Goal: Information Seeking & Learning: Compare options

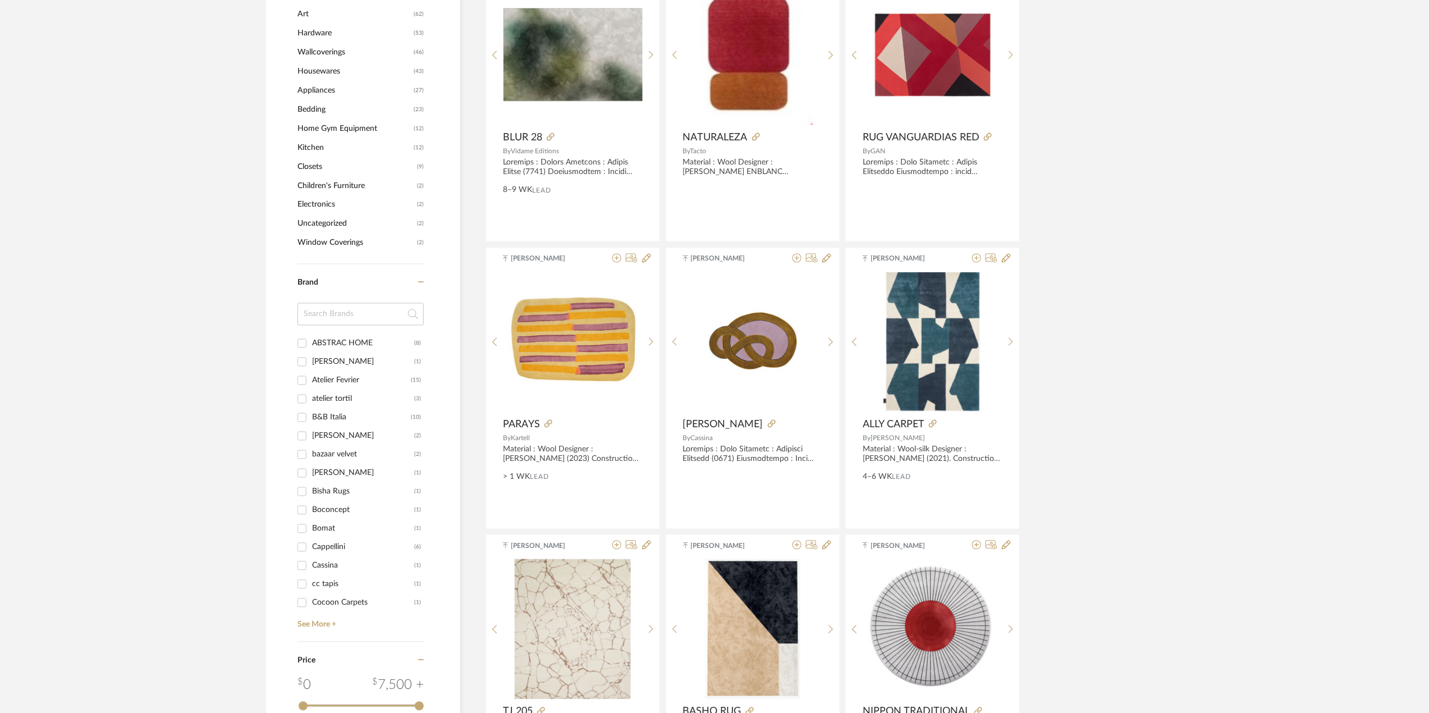
scroll to position [898, 0]
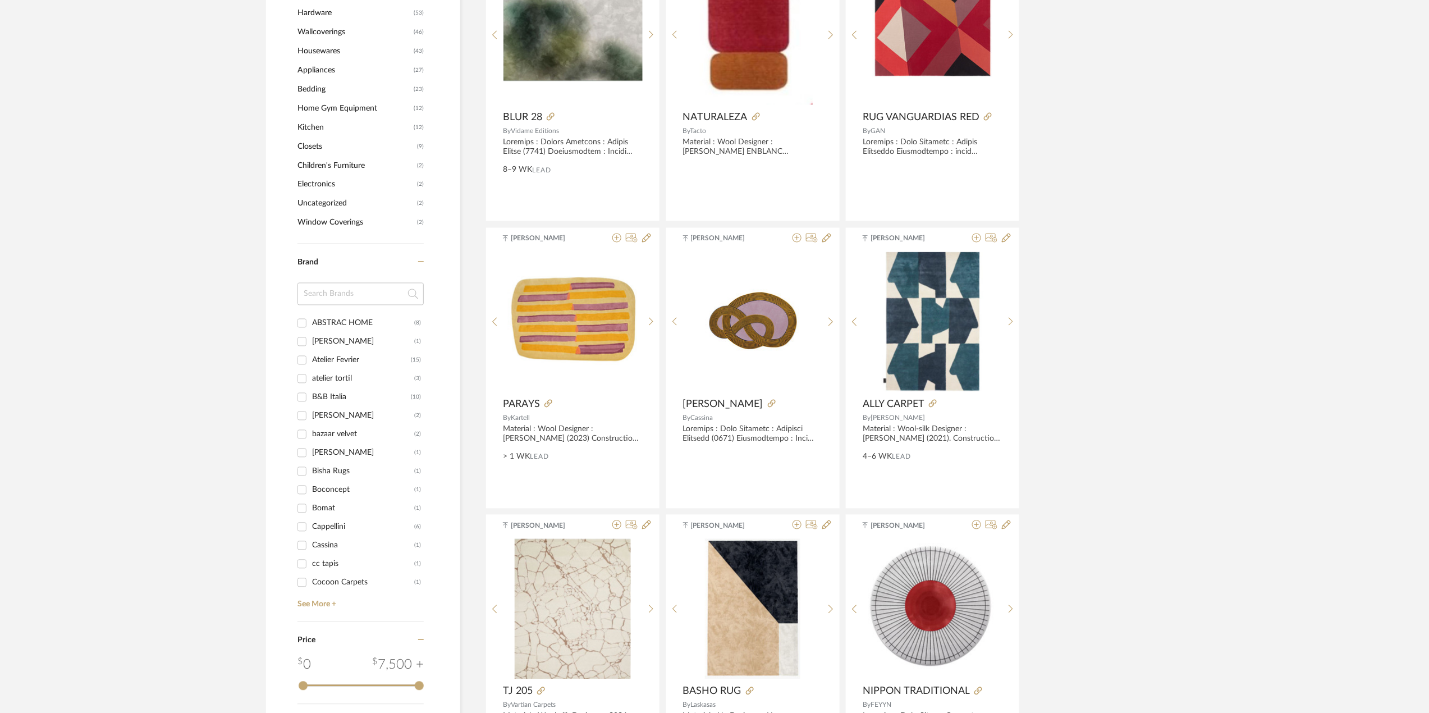
click at [330, 435] on div "bazaar velvet" at bounding box center [363, 435] width 102 height 18
click at [311, 435] on input "bazaar velvet (2)" at bounding box center [302, 435] width 18 height 18
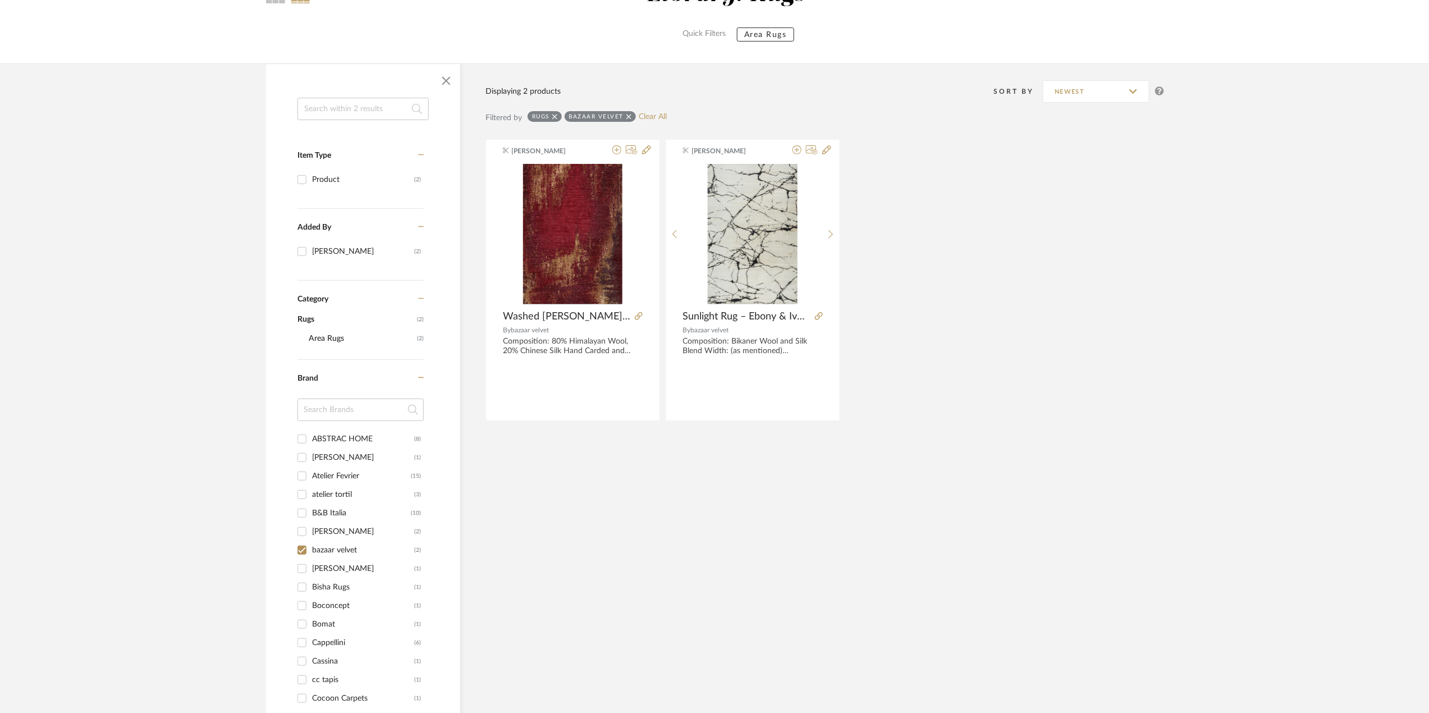
scroll to position [99, 0]
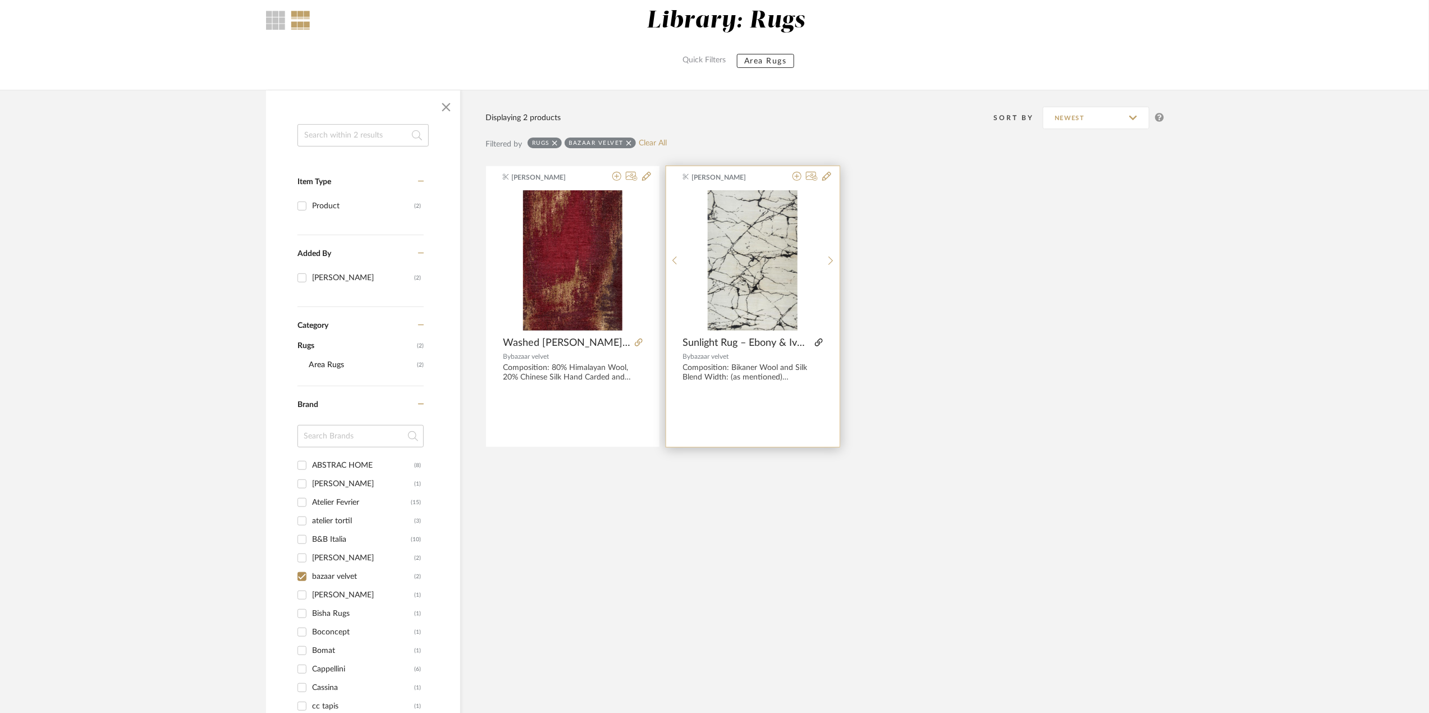
click at [820, 344] on icon at bounding box center [819, 343] width 8 height 8
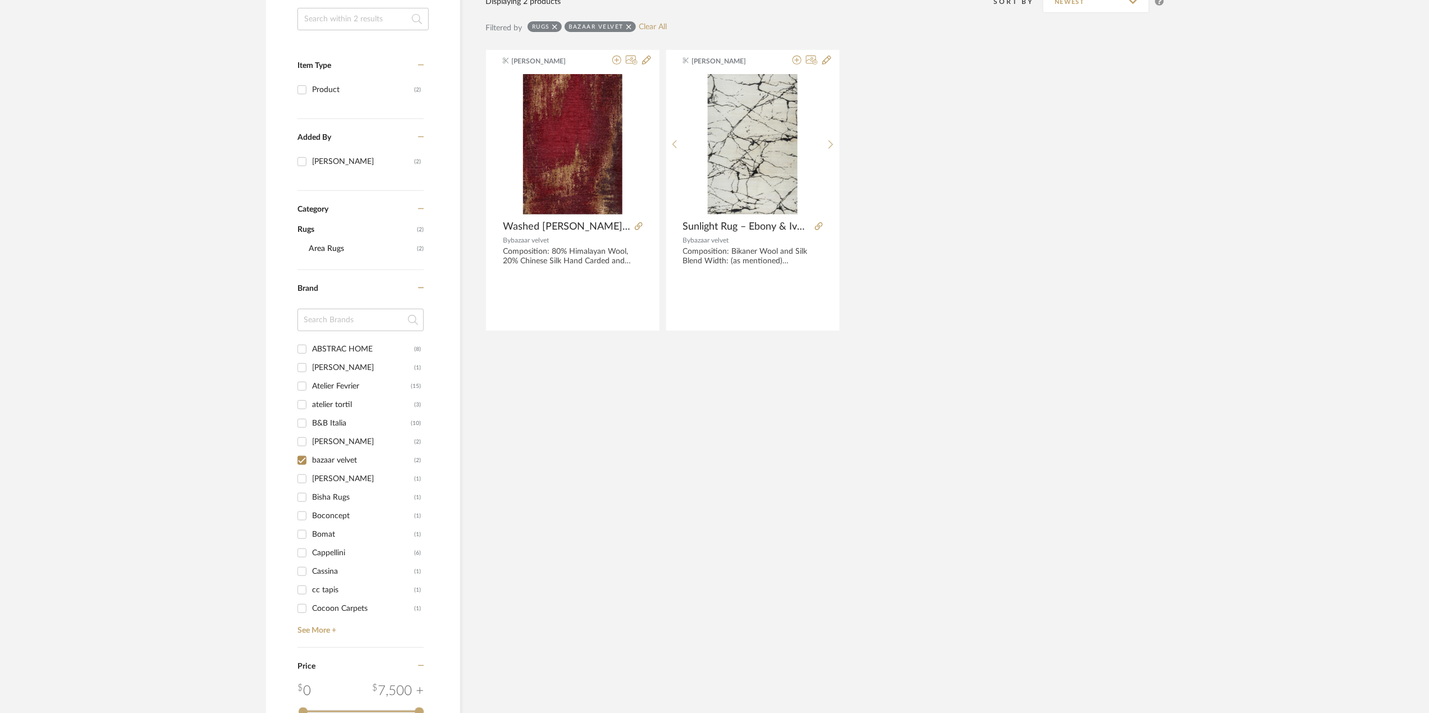
scroll to position [399, 0]
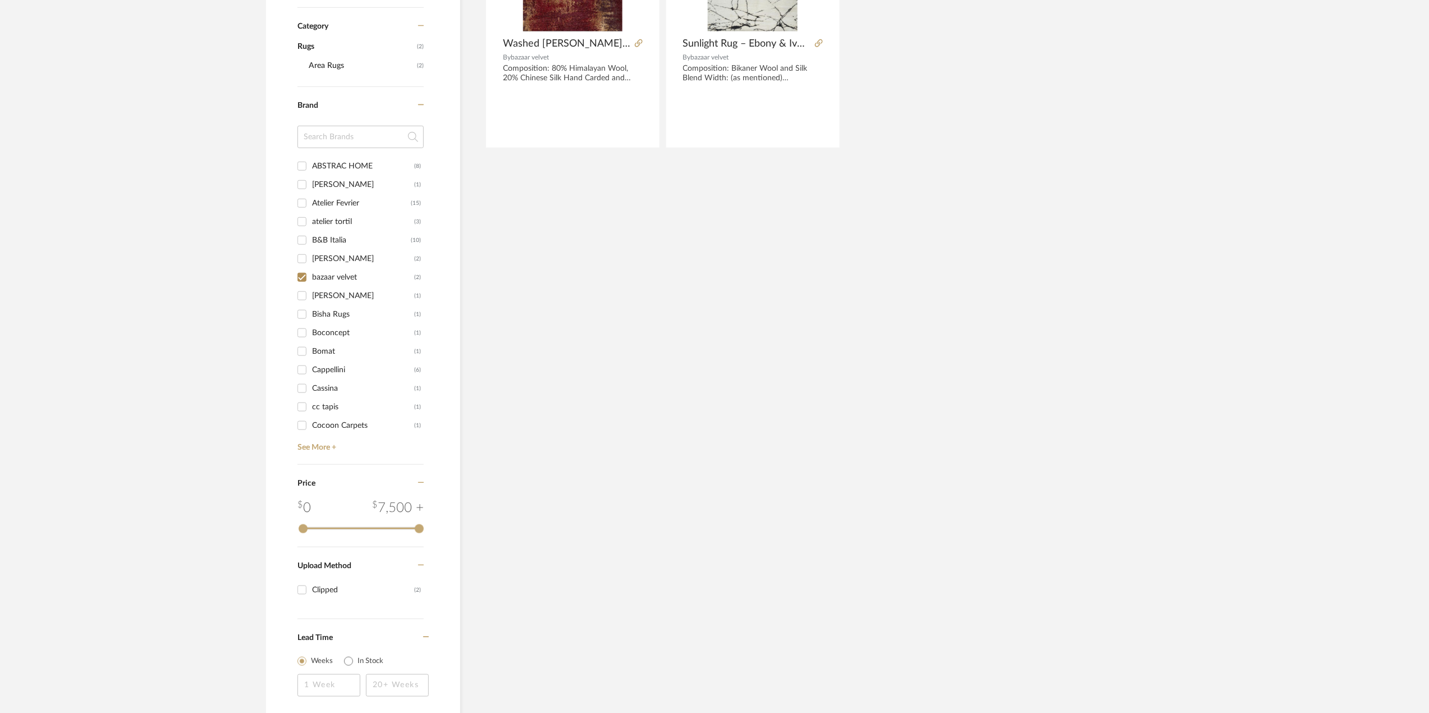
click at [301, 277] on input "bazaar velvet (2)" at bounding box center [302, 277] width 18 height 18
checkbox input "false"
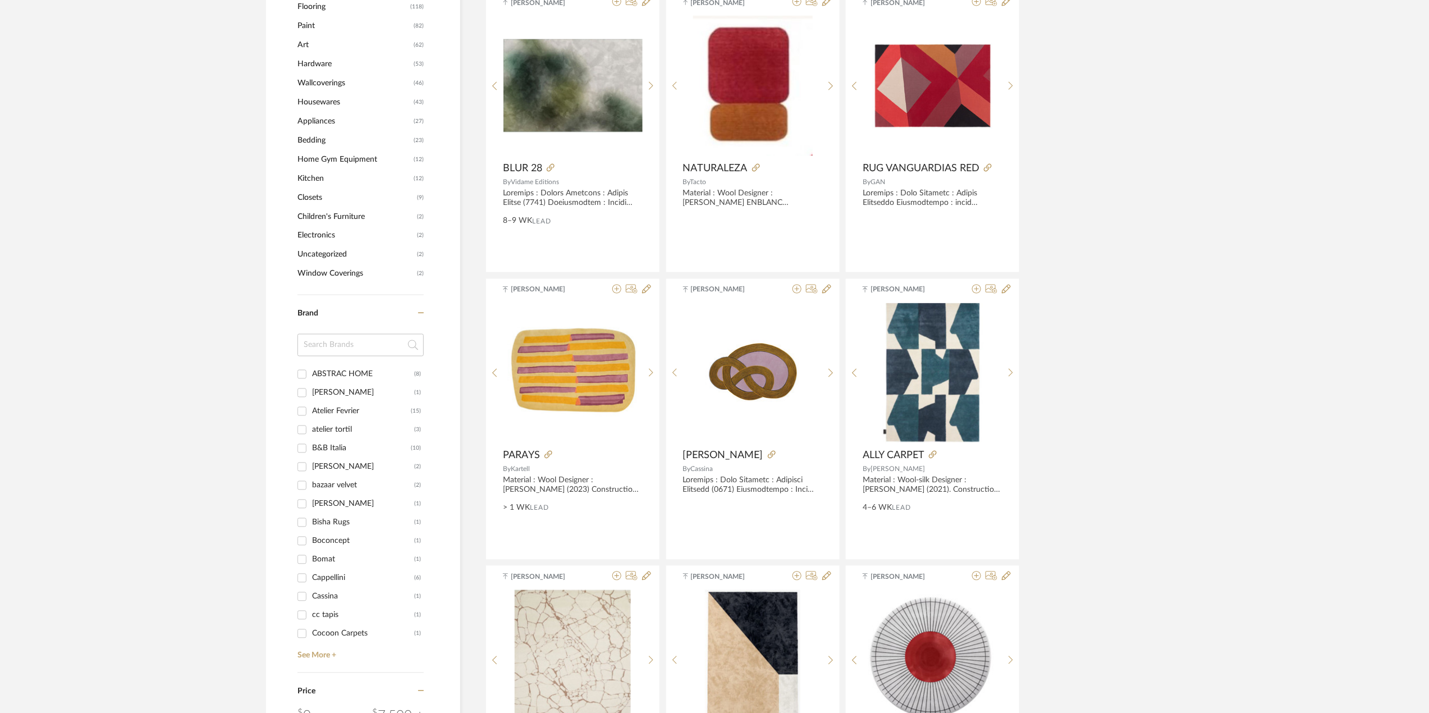
scroll to position [848, 0]
click at [297, 520] on input "Bisha Rugs (1)" at bounding box center [302, 522] width 18 height 18
checkbox input "true"
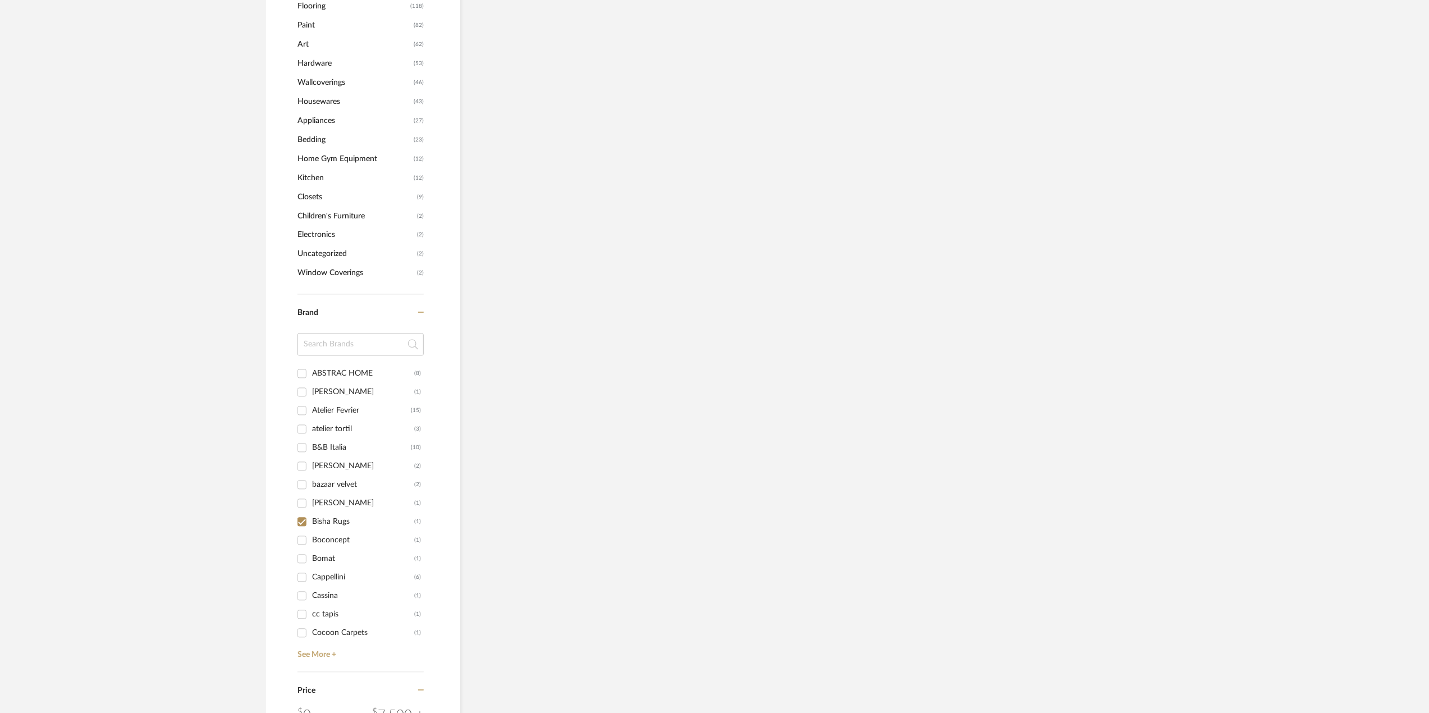
scroll to position [464, 0]
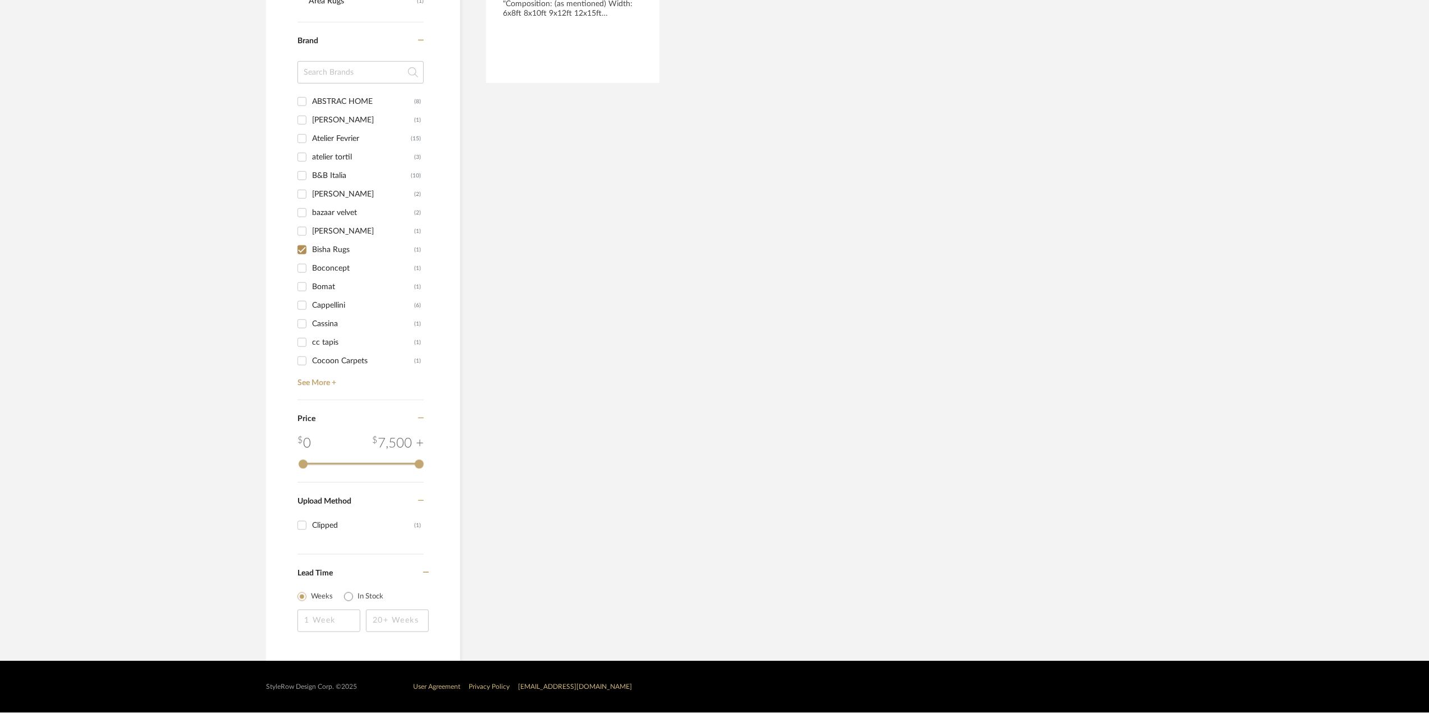
click at [299, 270] on input "Boconcept (1)" at bounding box center [302, 268] width 18 height 18
checkbox input "true"
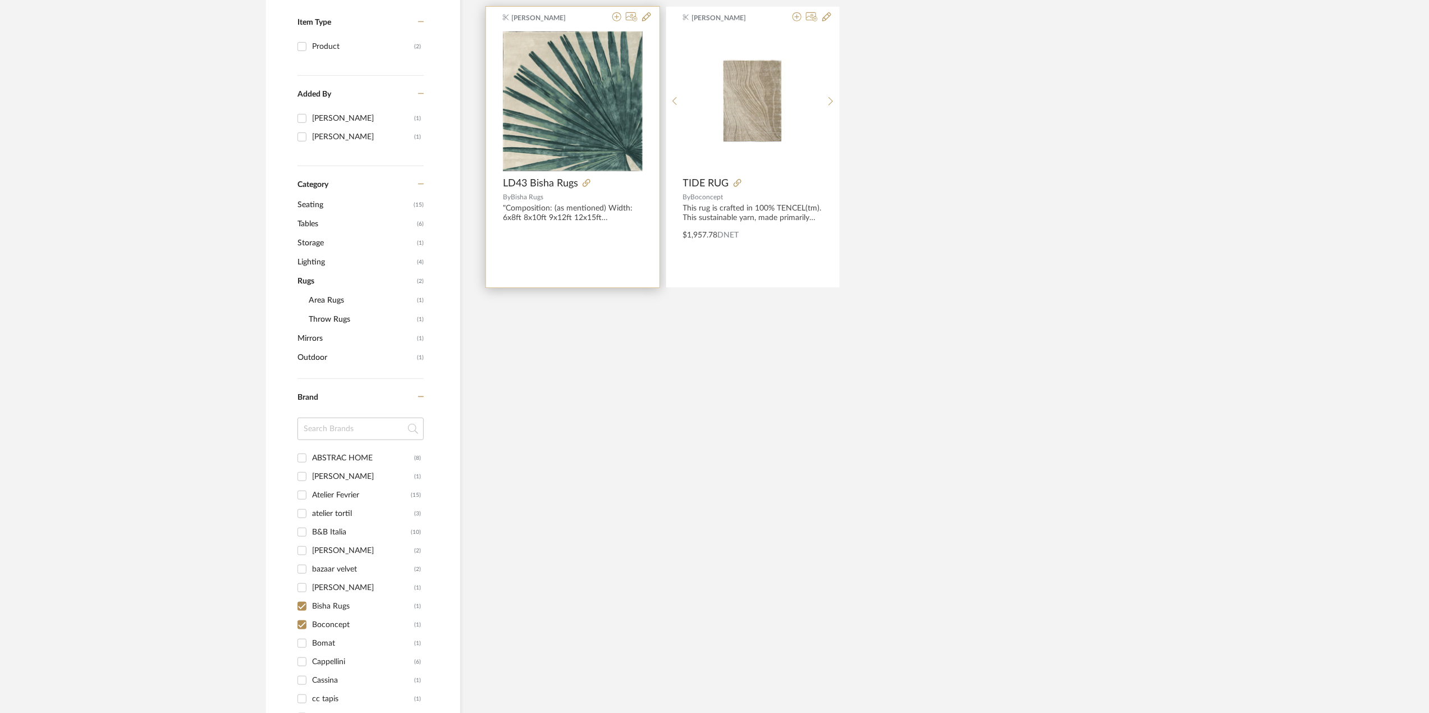
scroll to position [559, 0]
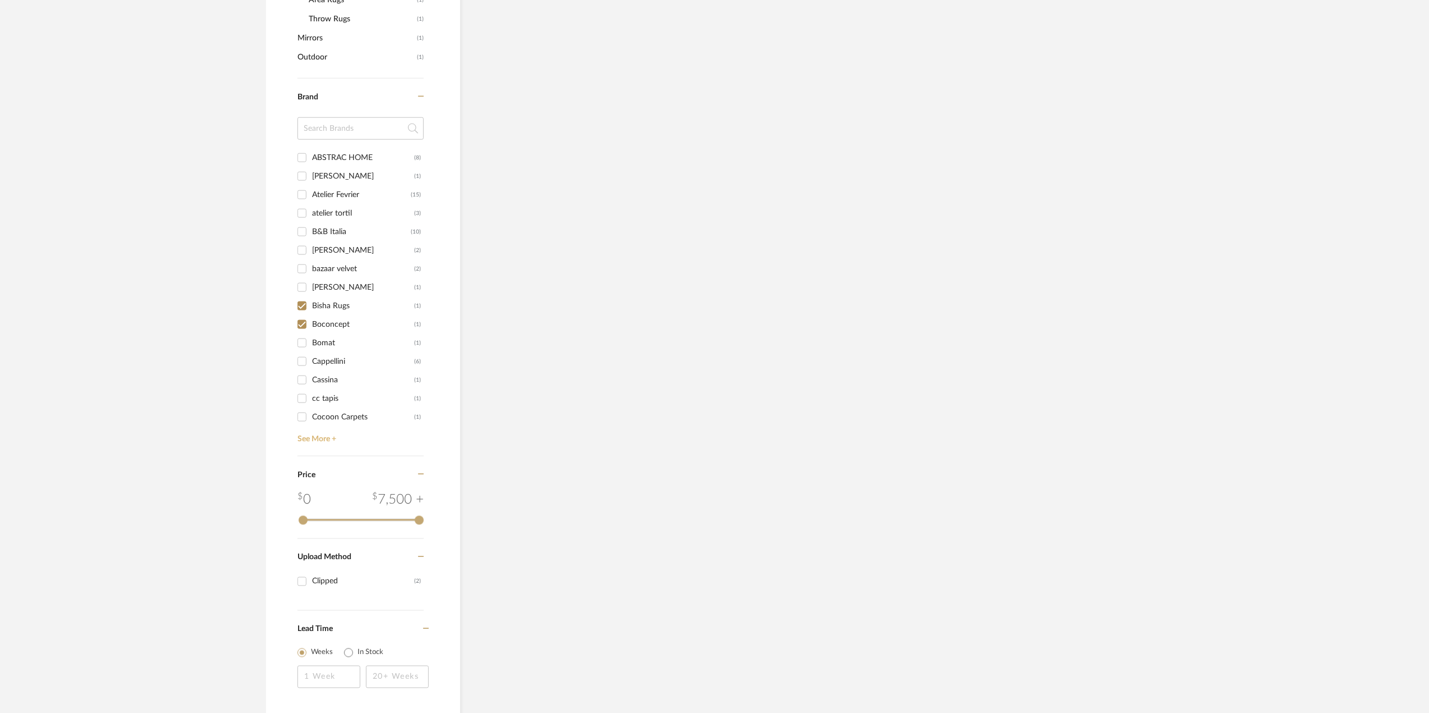
click at [326, 441] on link "See More +" at bounding box center [359, 435] width 129 height 18
click at [302, 344] on input "Cocoon Carpets (1)" at bounding box center [302, 342] width 18 height 18
checkbox input "true"
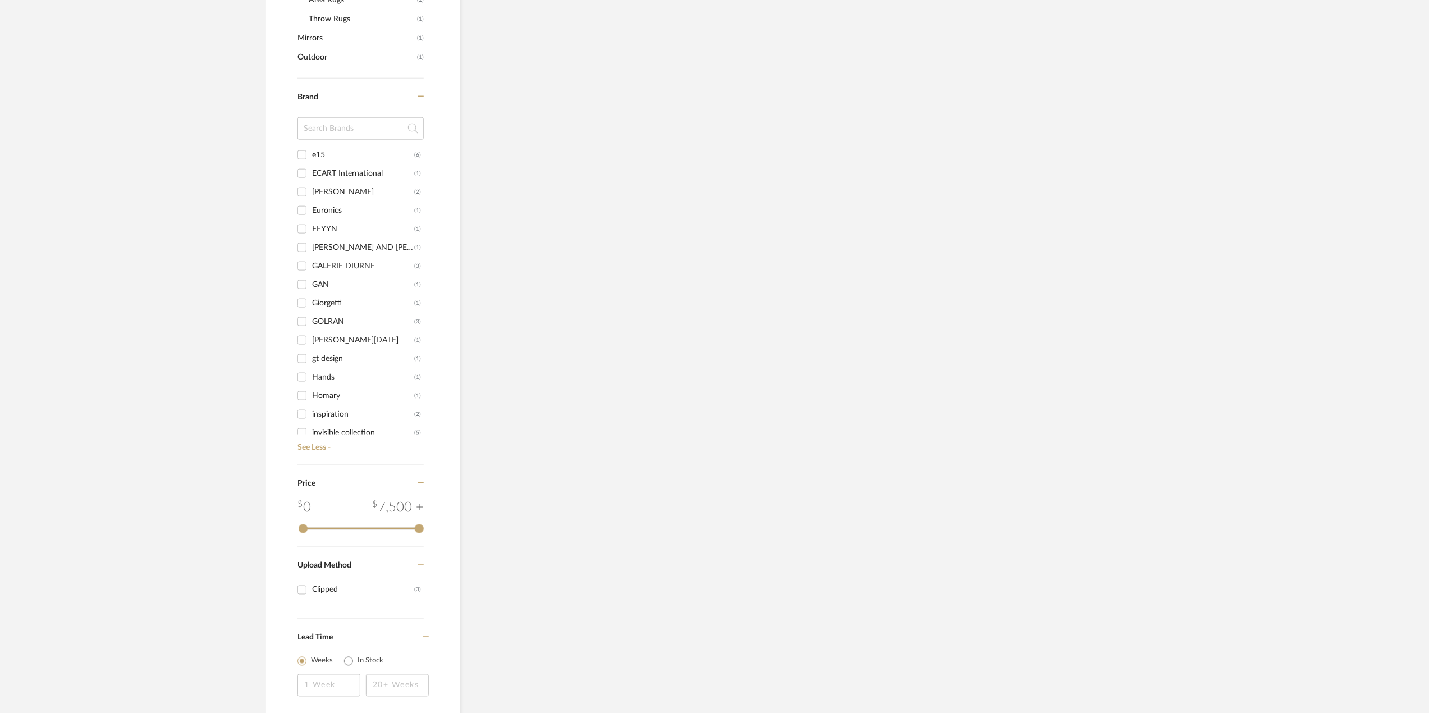
scroll to position [374, 0]
click at [302, 376] on input "Jaipur Rugs Foundation (13)" at bounding box center [302, 377] width 18 height 18
checkbox input "true"
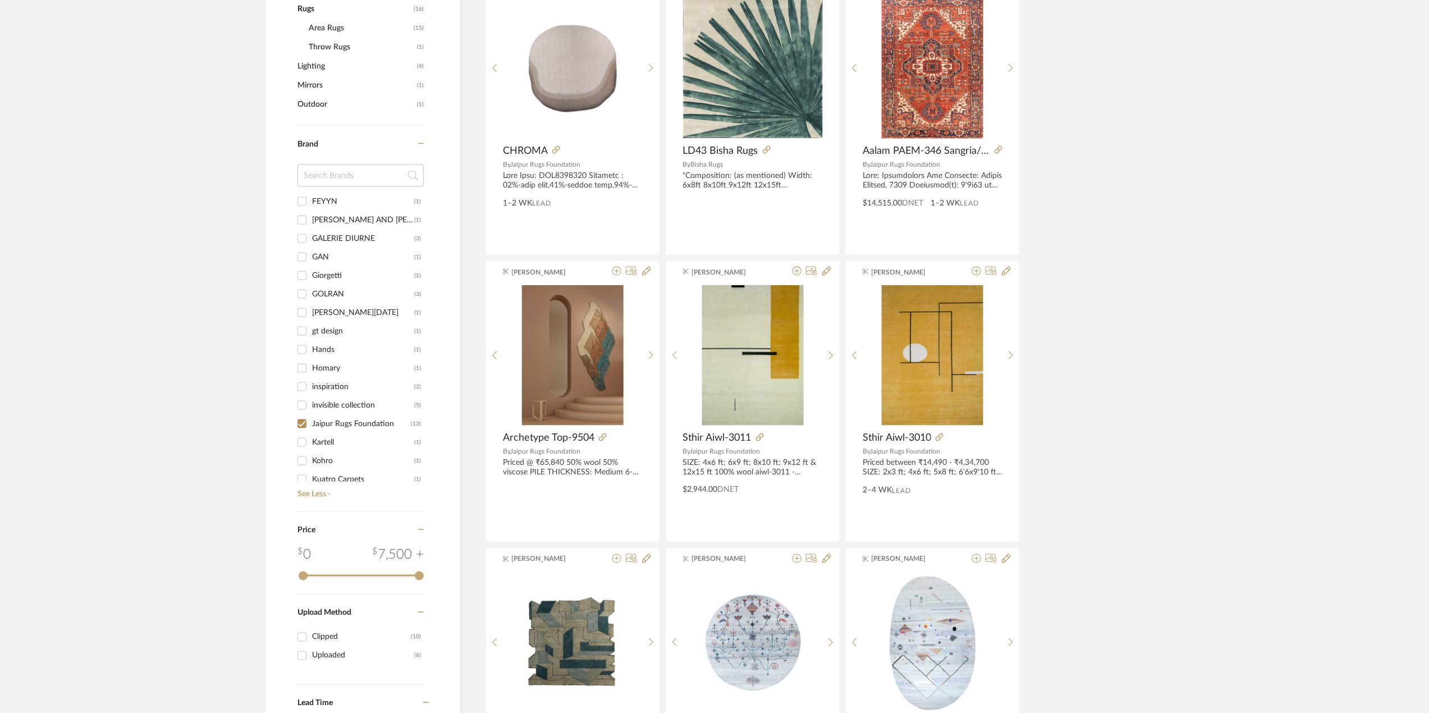
scroll to position [625, 0]
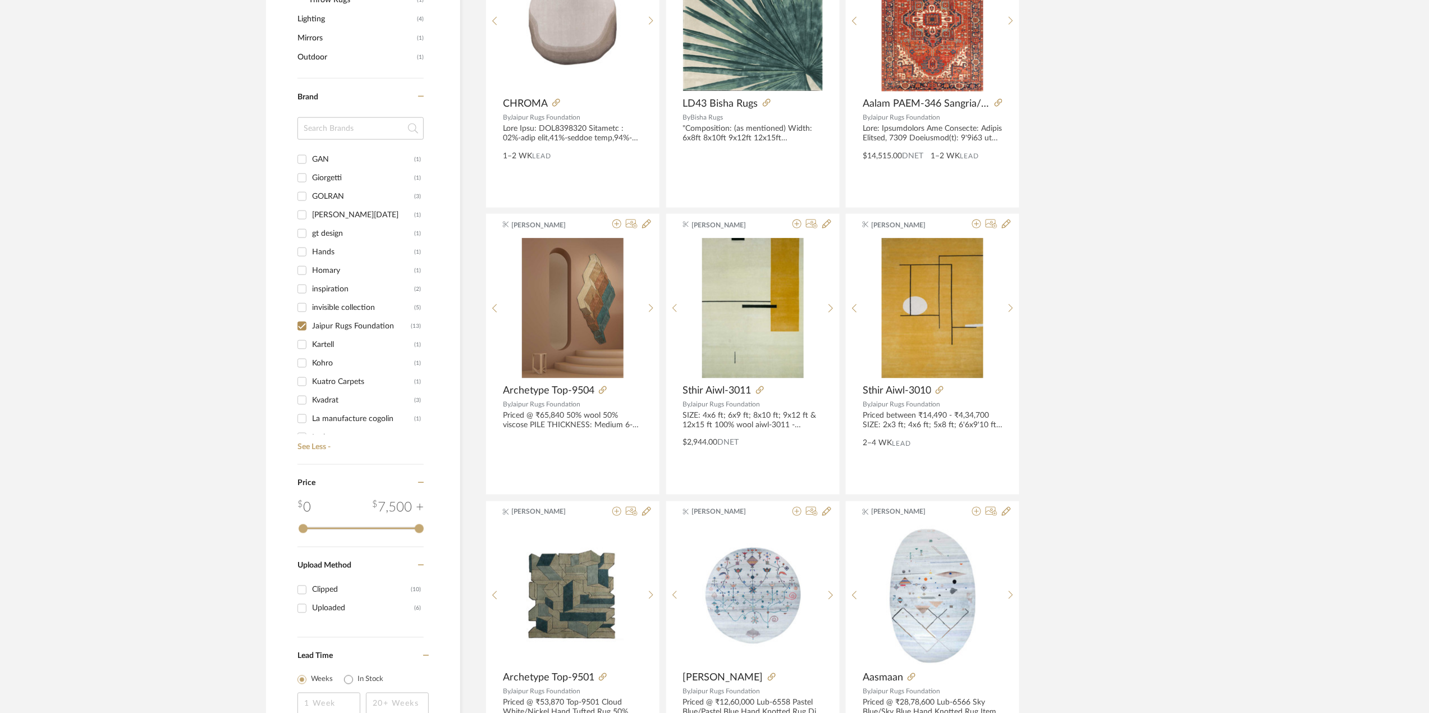
scroll to position [449, 0]
click at [302, 358] on input "Kuatro Carpets (1)" at bounding box center [302, 357] width 18 height 18
checkbox input "true"
click at [302, 373] on input "Loominology (1)" at bounding box center [302, 375] width 18 height 18
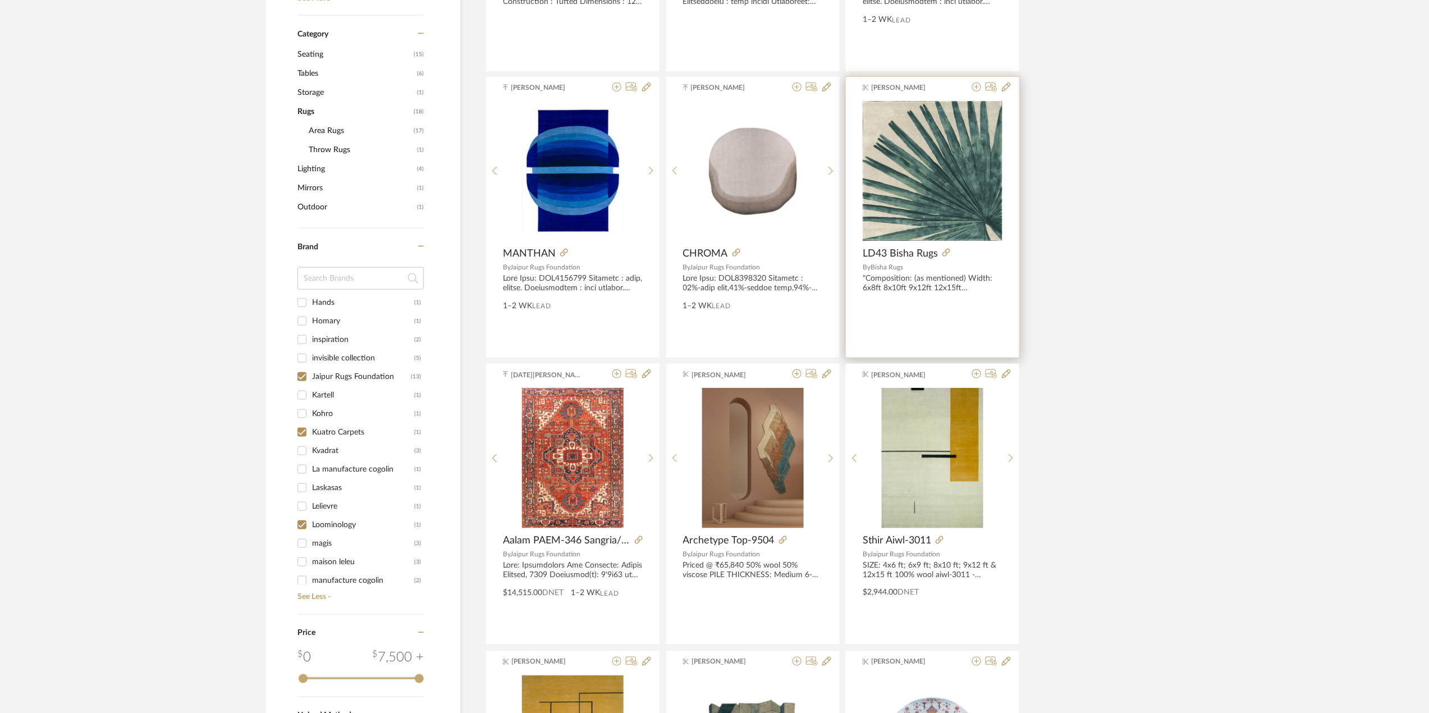
scroll to position [101, 0]
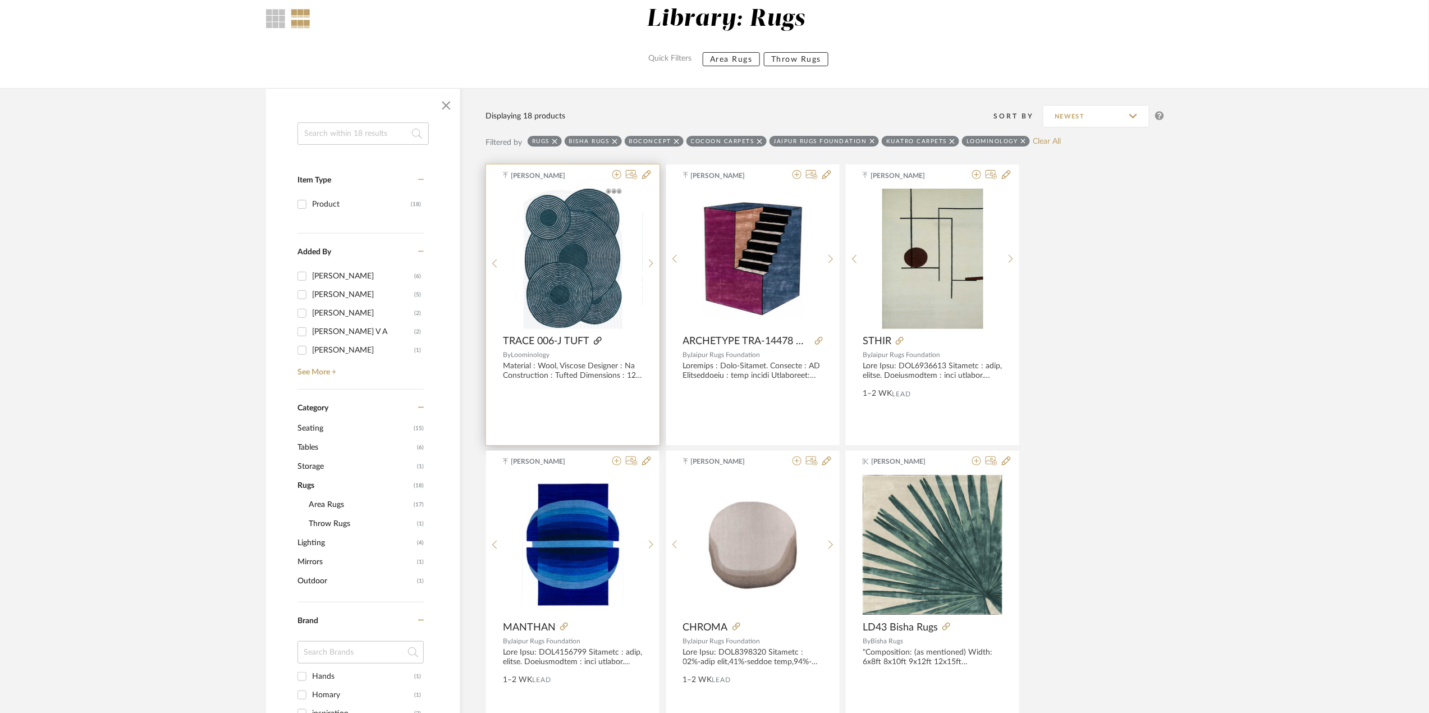
click at [598, 339] on icon at bounding box center [598, 341] width 8 height 8
click at [1023, 142] on icon at bounding box center [1023, 142] width 5 height 8
checkbox input "false"
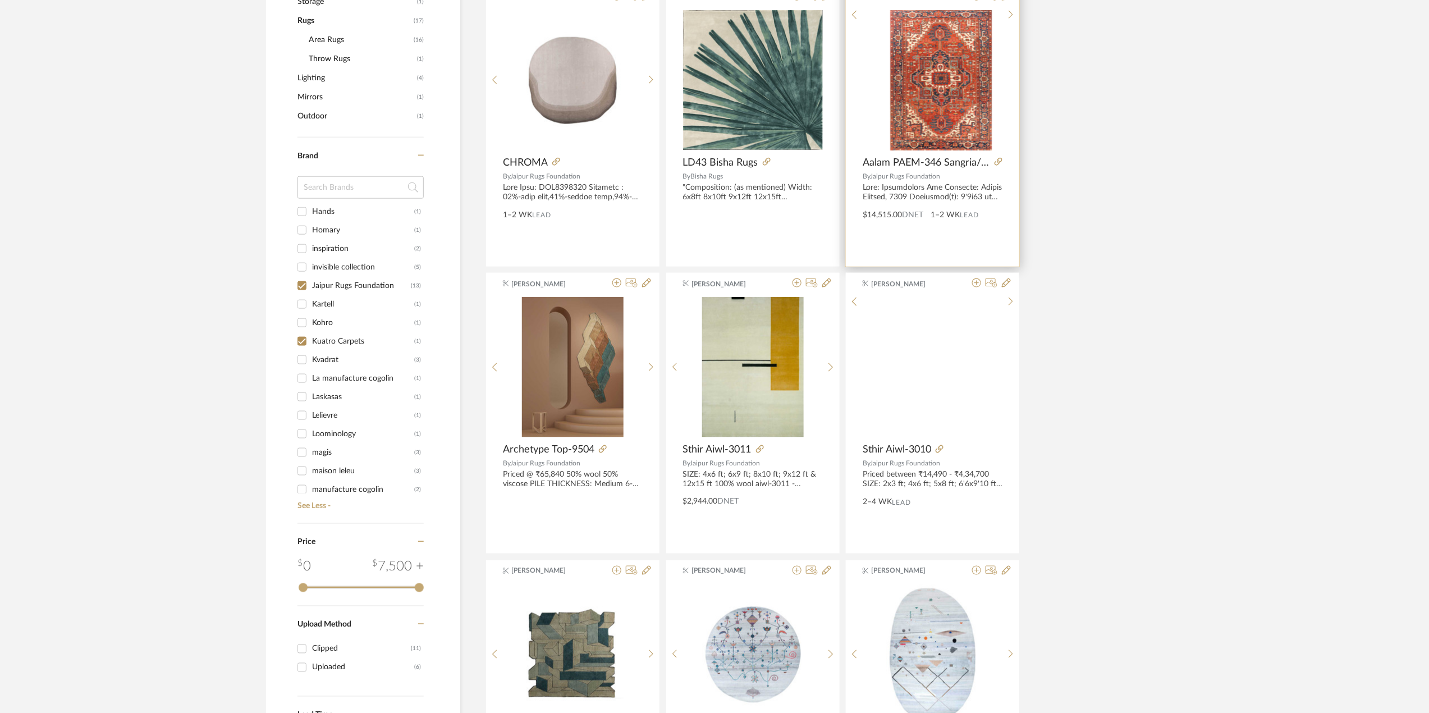
scroll to position [625, 0]
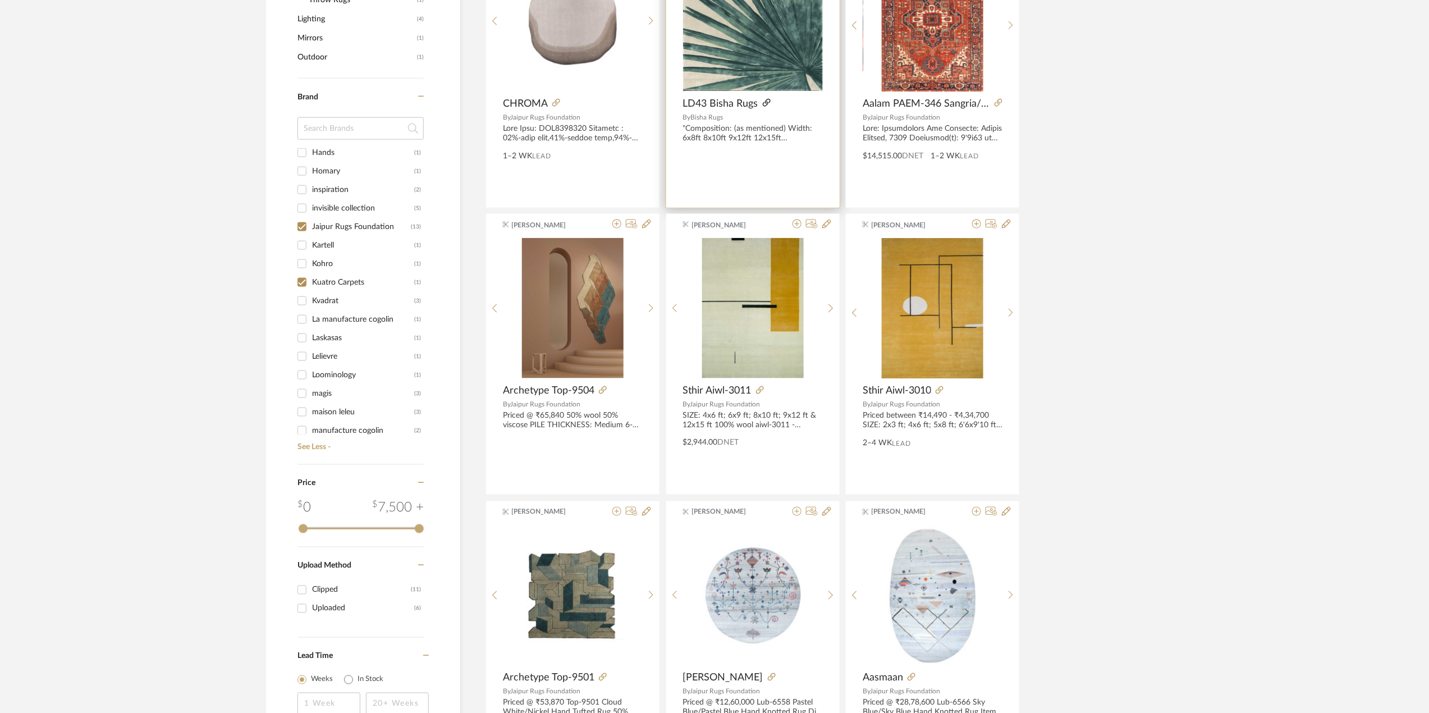
click at [768, 103] on icon at bounding box center [767, 103] width 8 height 8
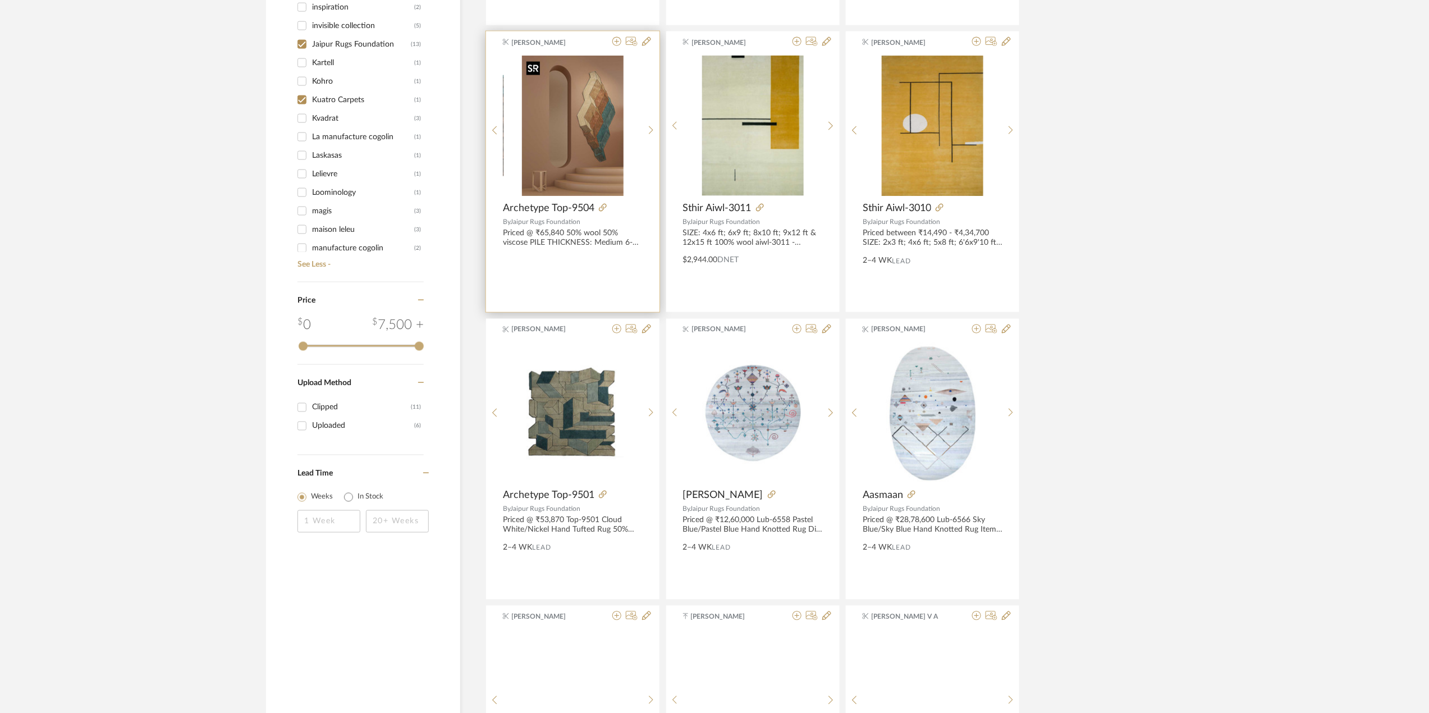
scroll to position [999, 0]
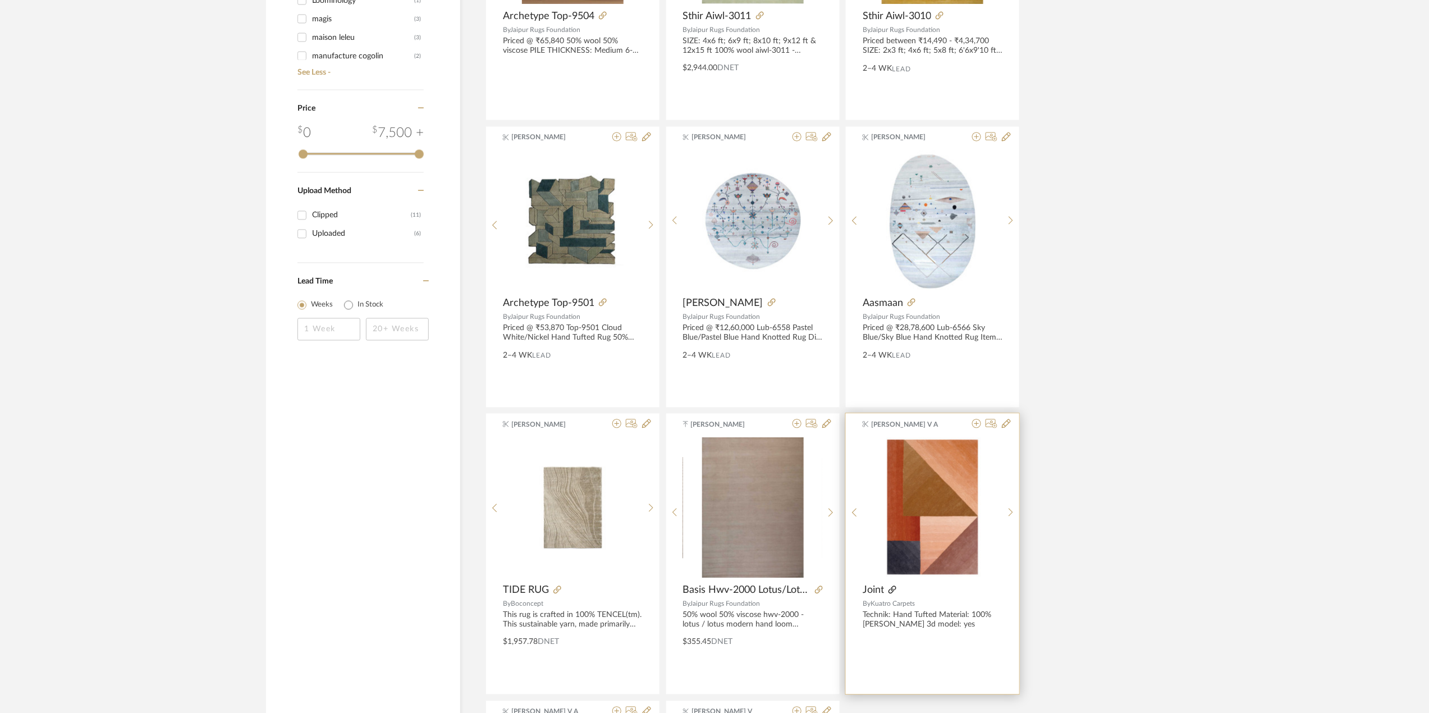
click at [894, 591] on icon at bounding box center [893, 590] width 8 height 8
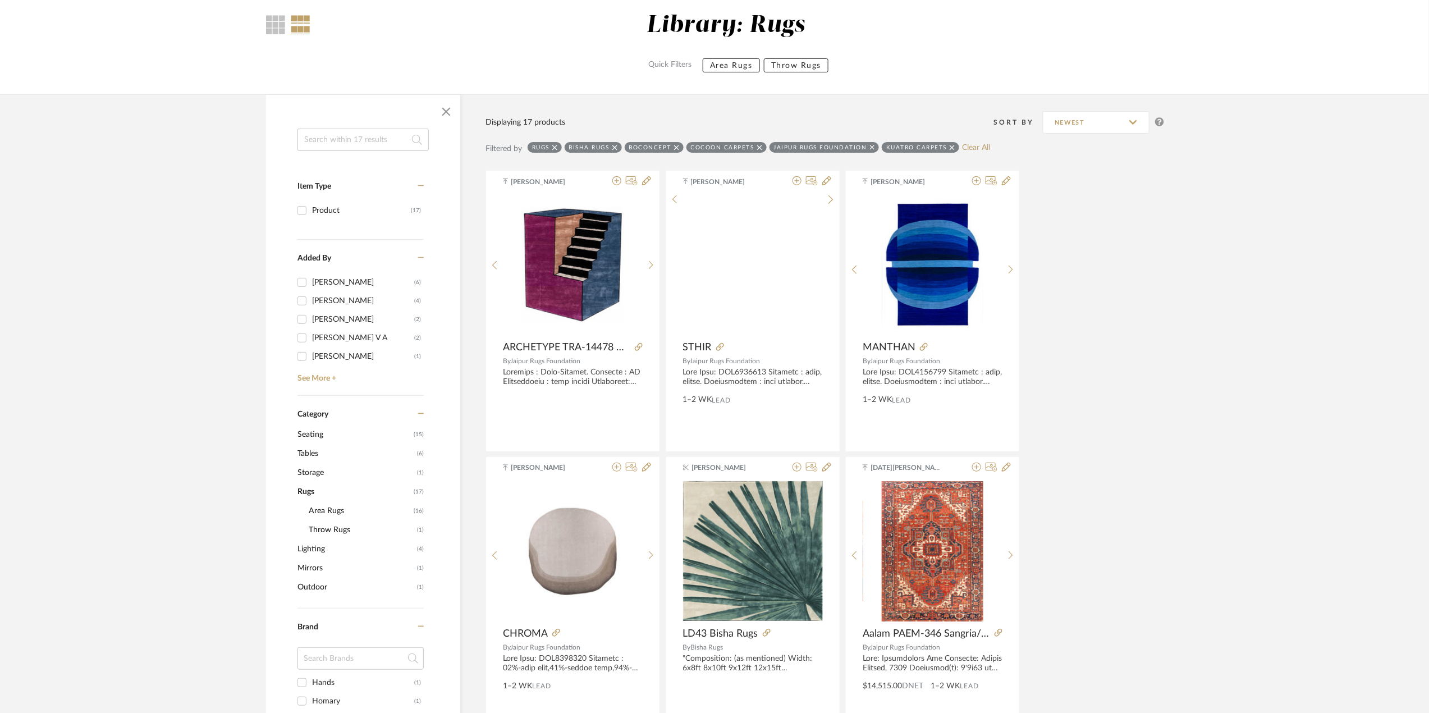
scroll to position [0, 0]
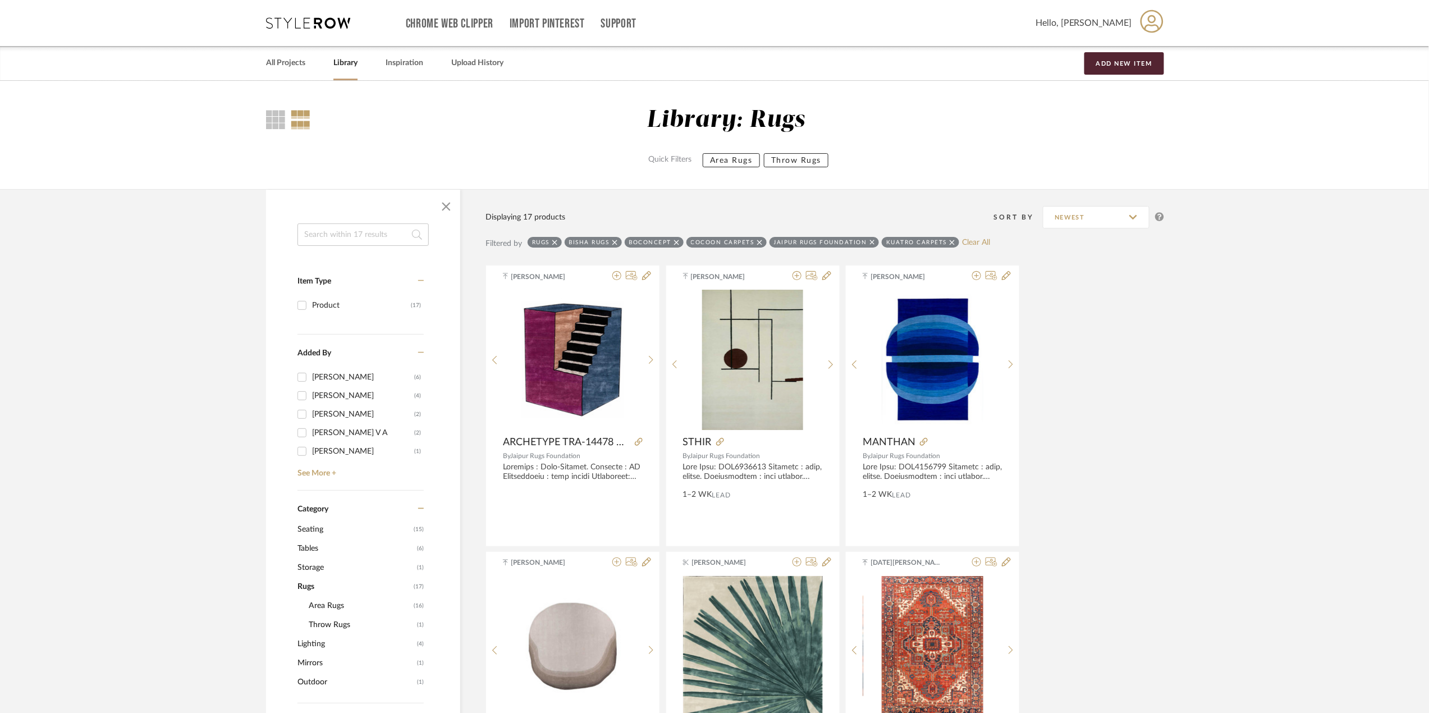
click at [951, 241] on icon at bounding box center [952, 243] width 5 height 8
checkbox input "false"
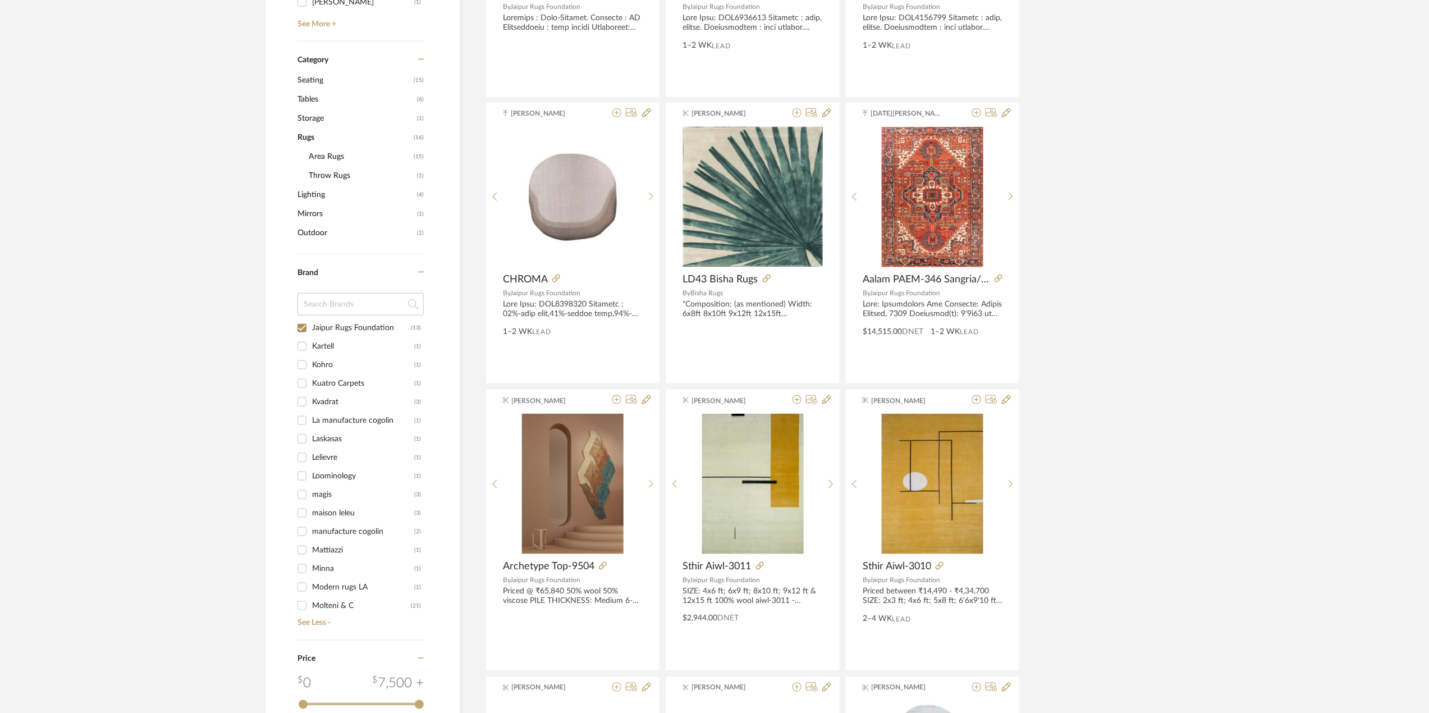
scroll to position [674, 0]
click at [300, 564] on input "nanimarquina (1)" at bounding box center [302, 568] width 18 height 18
checkbox input "true"
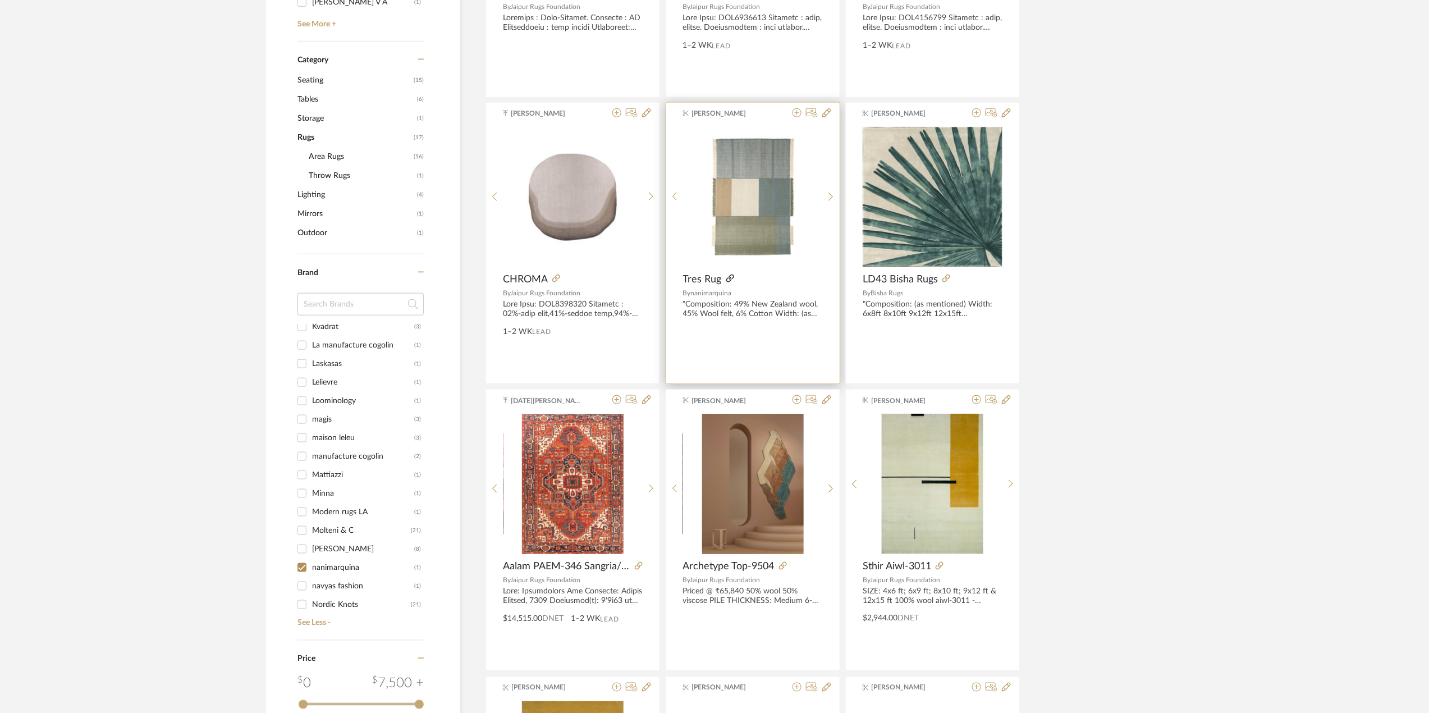
click at [730, 280] on icon at bounding box center [730, 279] width 8 height 8
click at [321, 622] on link "See Less -" at bounding box center [359, 619] width 129 height 18
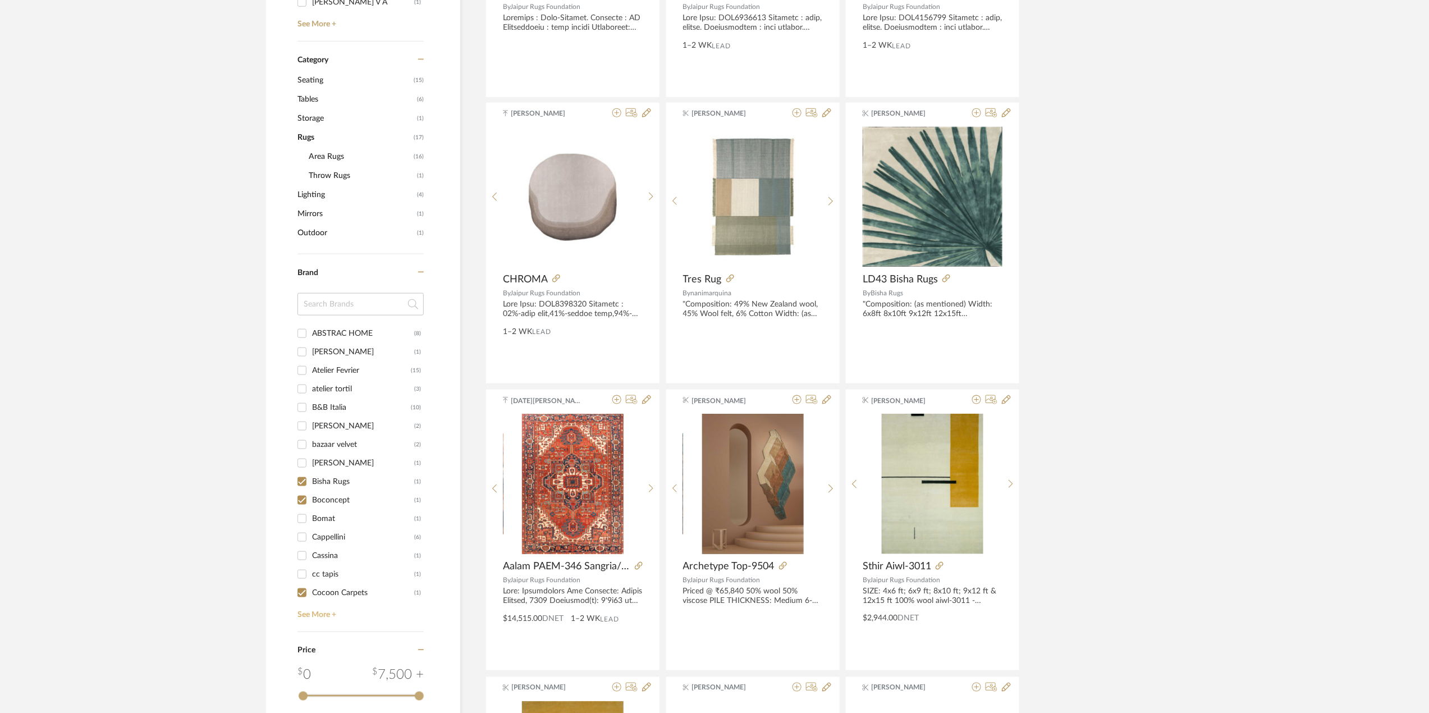
click at [309, 610] on link "See More +" at bounding box center [359, 611] width 129 height 18
click at [301, 495] on input "nanimarquina (1)" at bounding box center [302, 493] width 18 height 18
checkbox input "false"
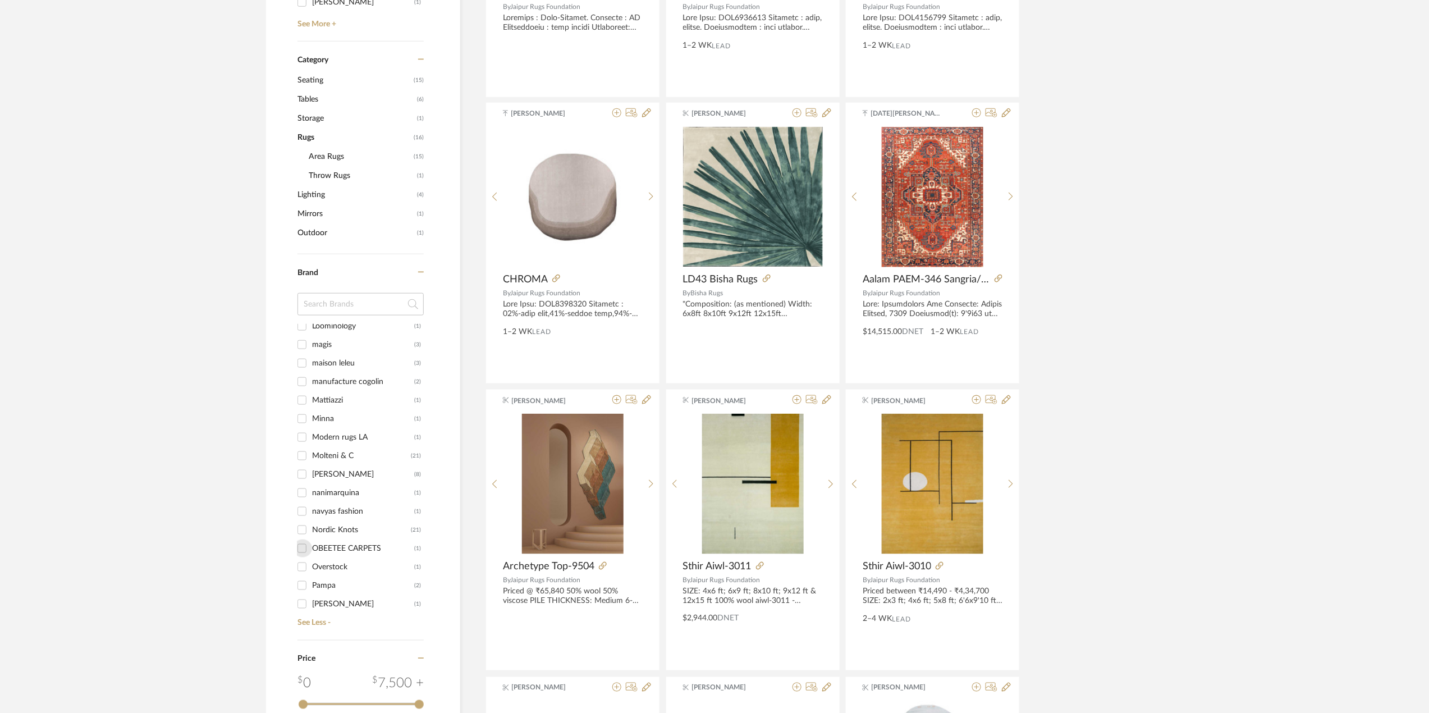
click at [301, 551] on input "OBEETEE CARPETS (1)" at bounding box center [302, 549] width 18 height 18
checkbox input "true"
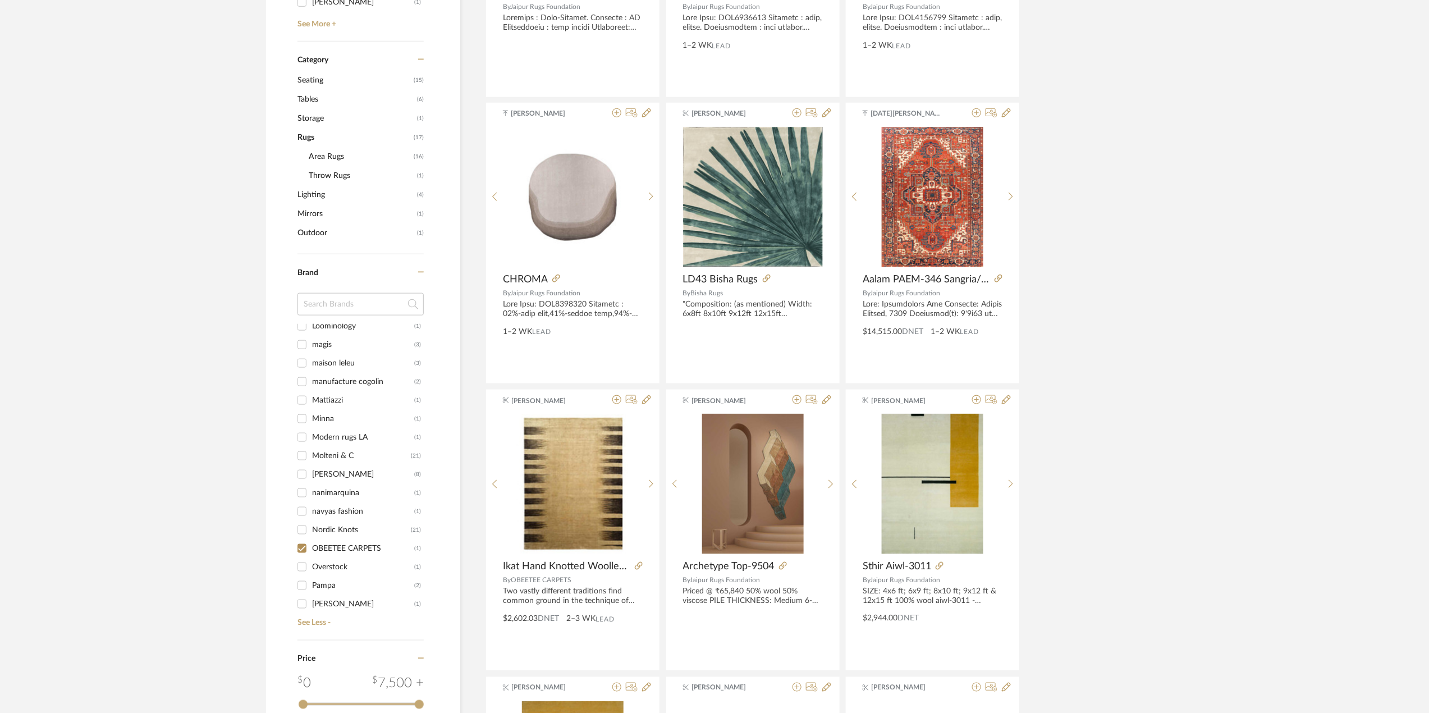
scroll to position [823, 0]
click at [299, 491] on input "rugberry (2)" at bounding box center [302, 491] width 18 height 18
checkbox input "true"
click at [301, 508] on input "ruggable (2)" at bounding box center [302, 509] width 18 height 18
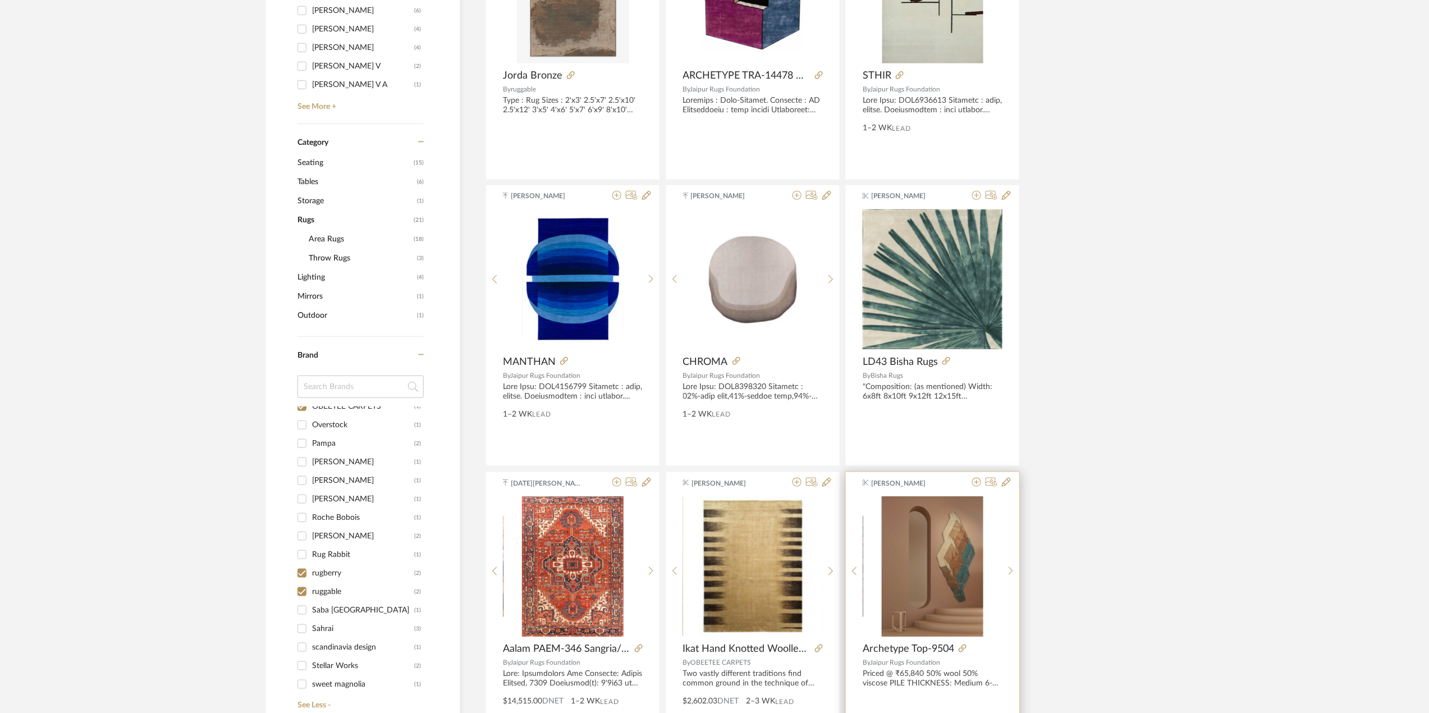
scroll to position [225, 0]
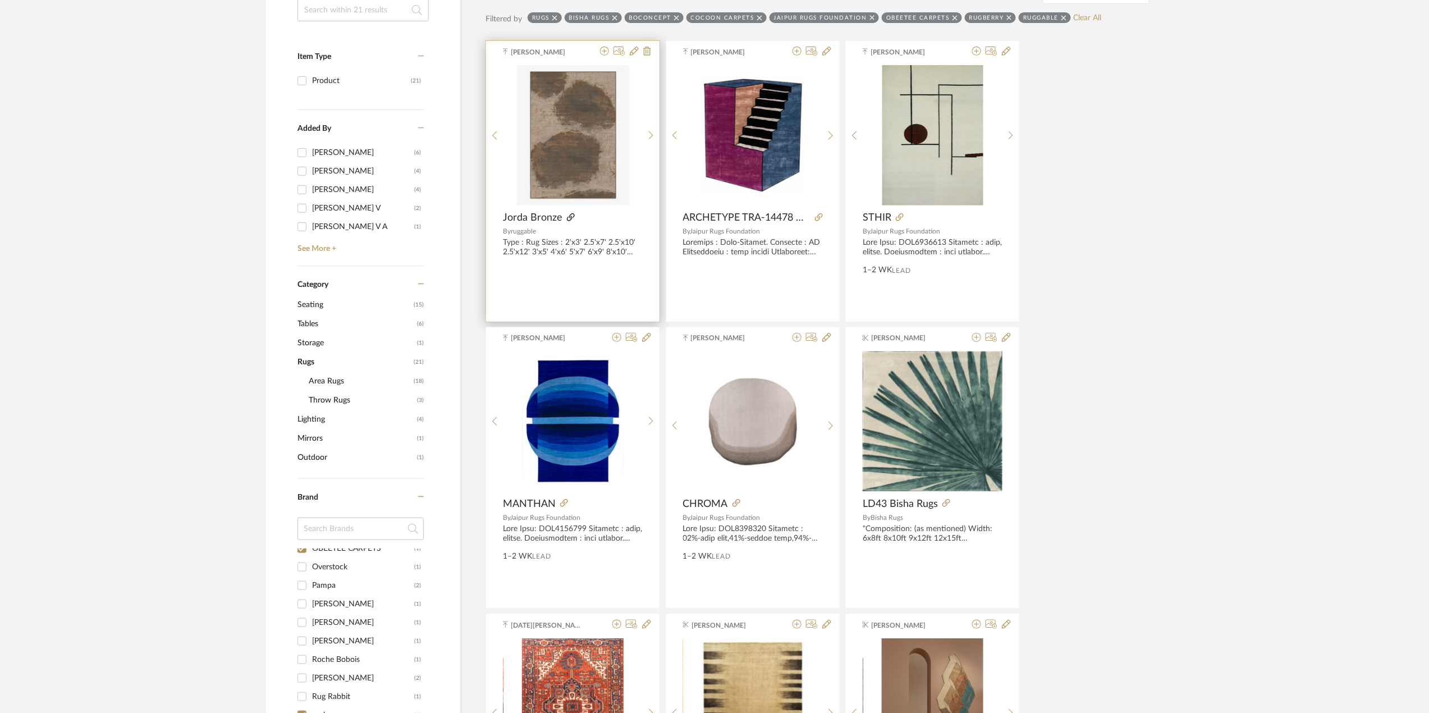
click at [569, 217] on icon at bounding box center [571, 217] width 8 height 8
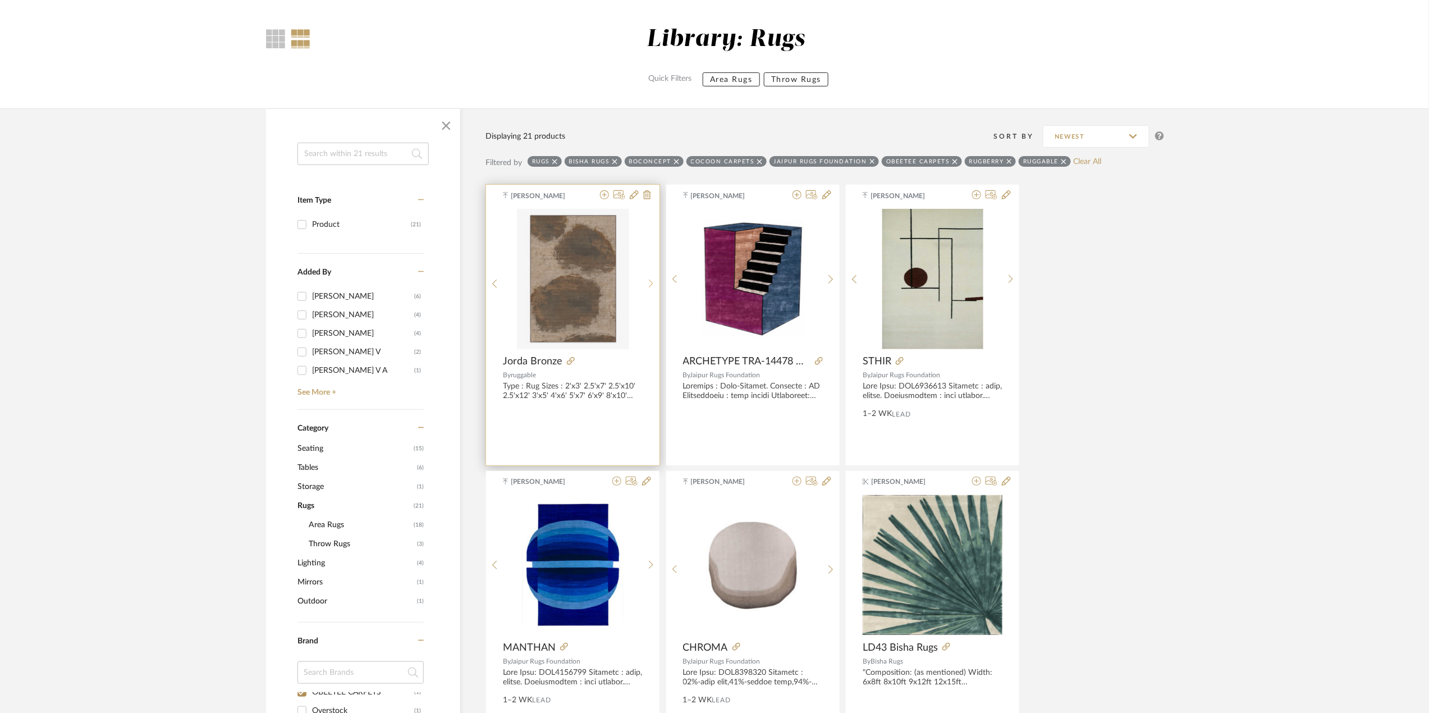
scroll to position [75, 0]
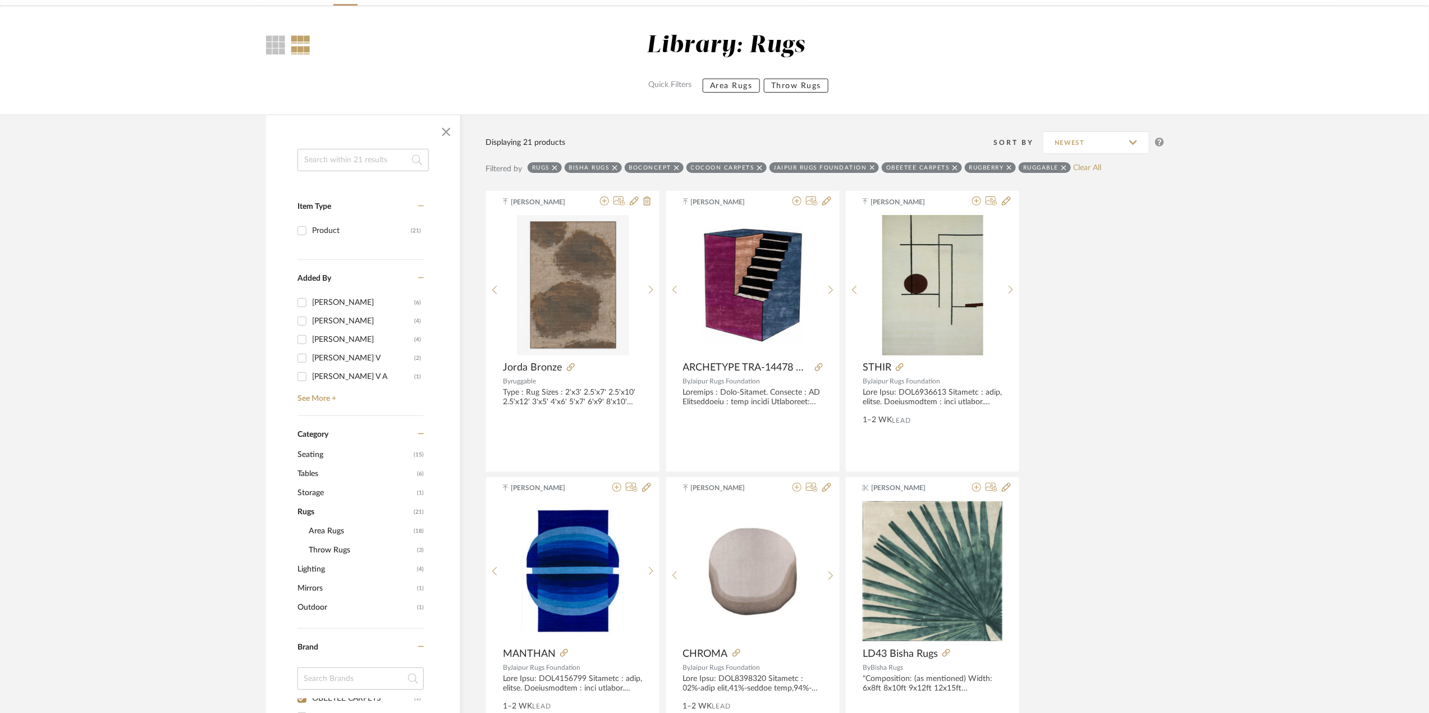
click at [1064, 167] on icon at bounding box center [1064, 168] width 5 height 8
checkbox input "false"
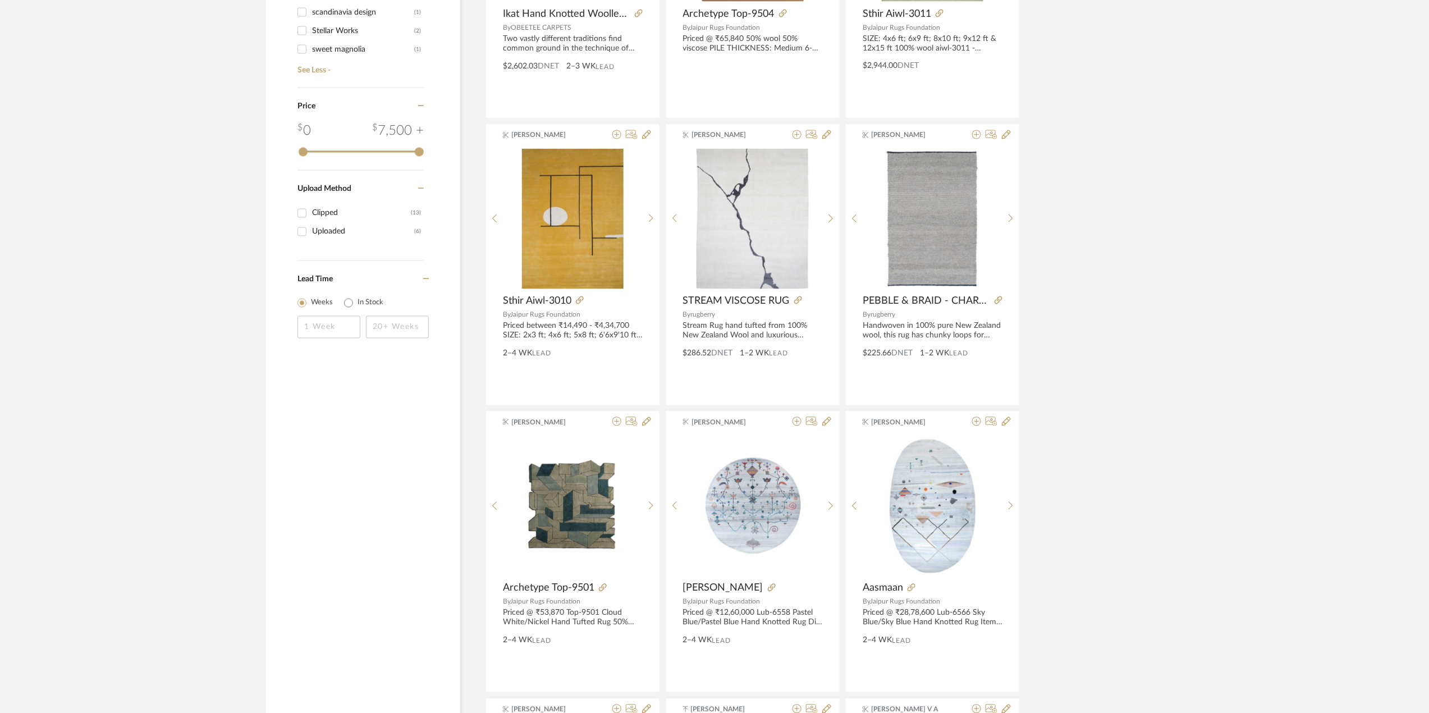
scroll to position [898, 0]
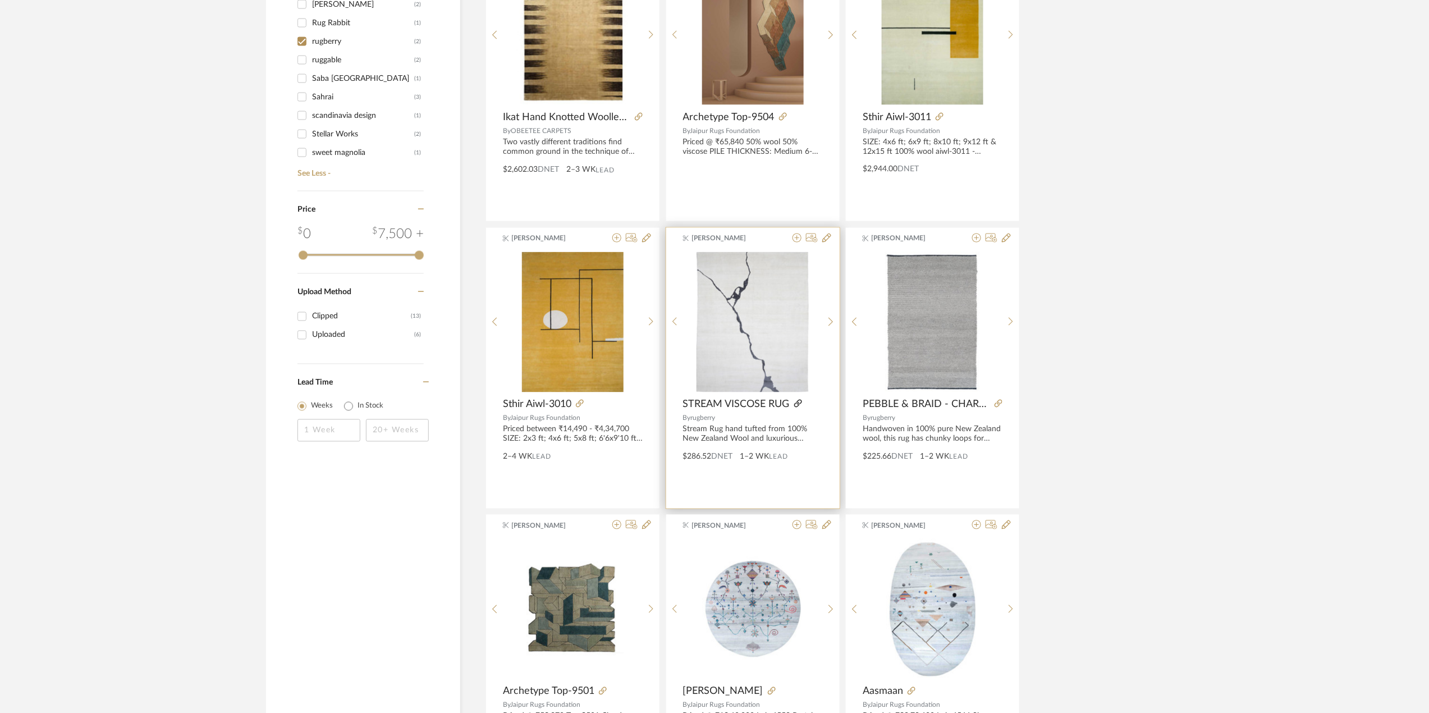
click at [797, 403] on icon at bounding box center [798, 404] width 8 height 8
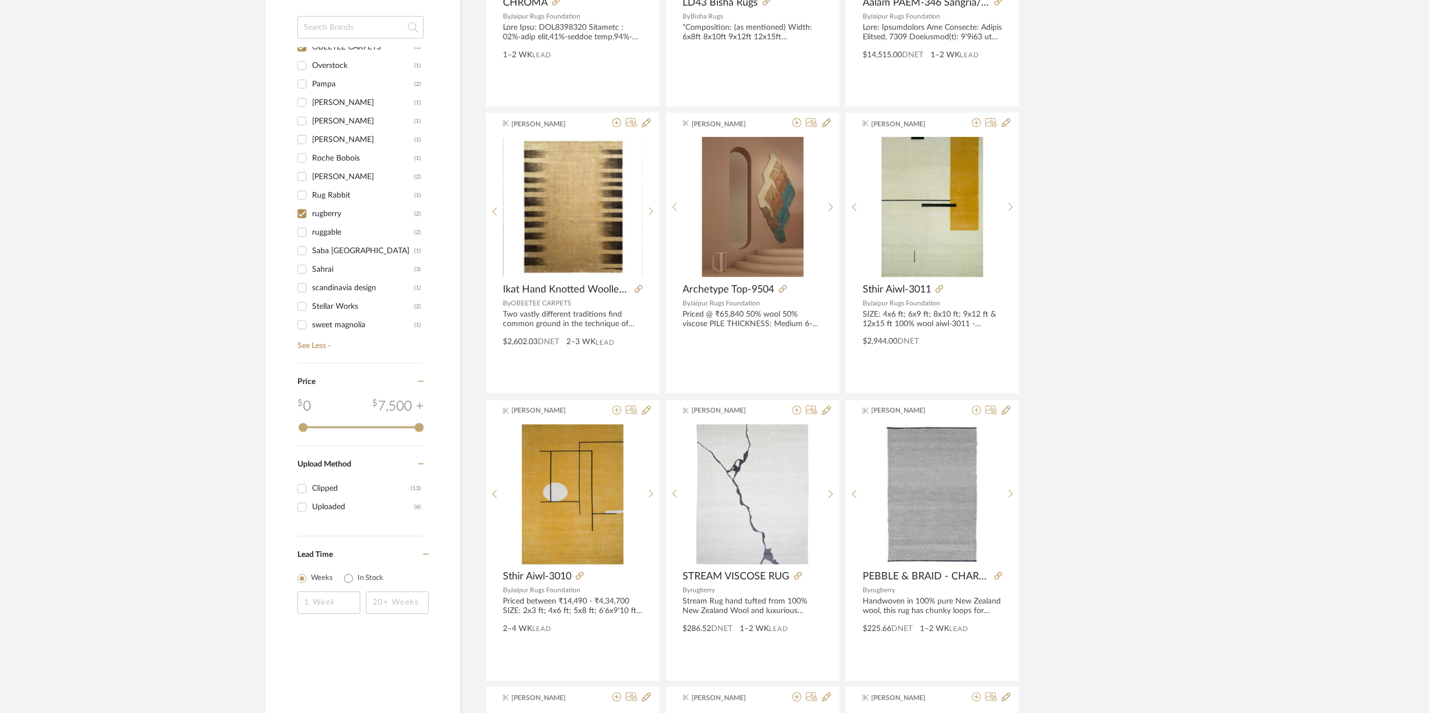
scroll to position [674, 0]
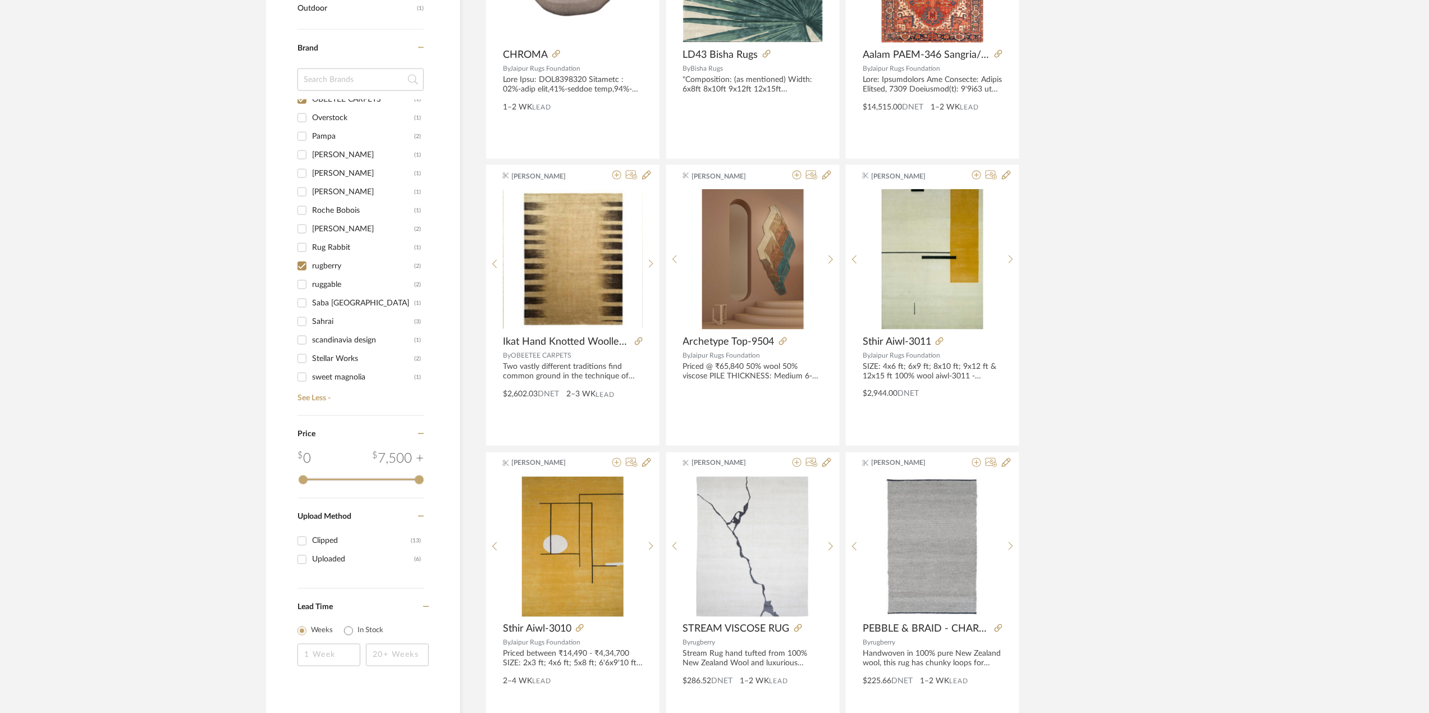
click at [299, 229] on input "[PERSON_NAME] (2)" at bounding box center [302, 229] width 18 height 18
checkbox input "true"
click at [307, 397] on link "See Less -" at bounding box center [359, 395] width 129 height 18
click at [313, 389] on link "See More +" at bounding box center [359, 386] width 129 height 18
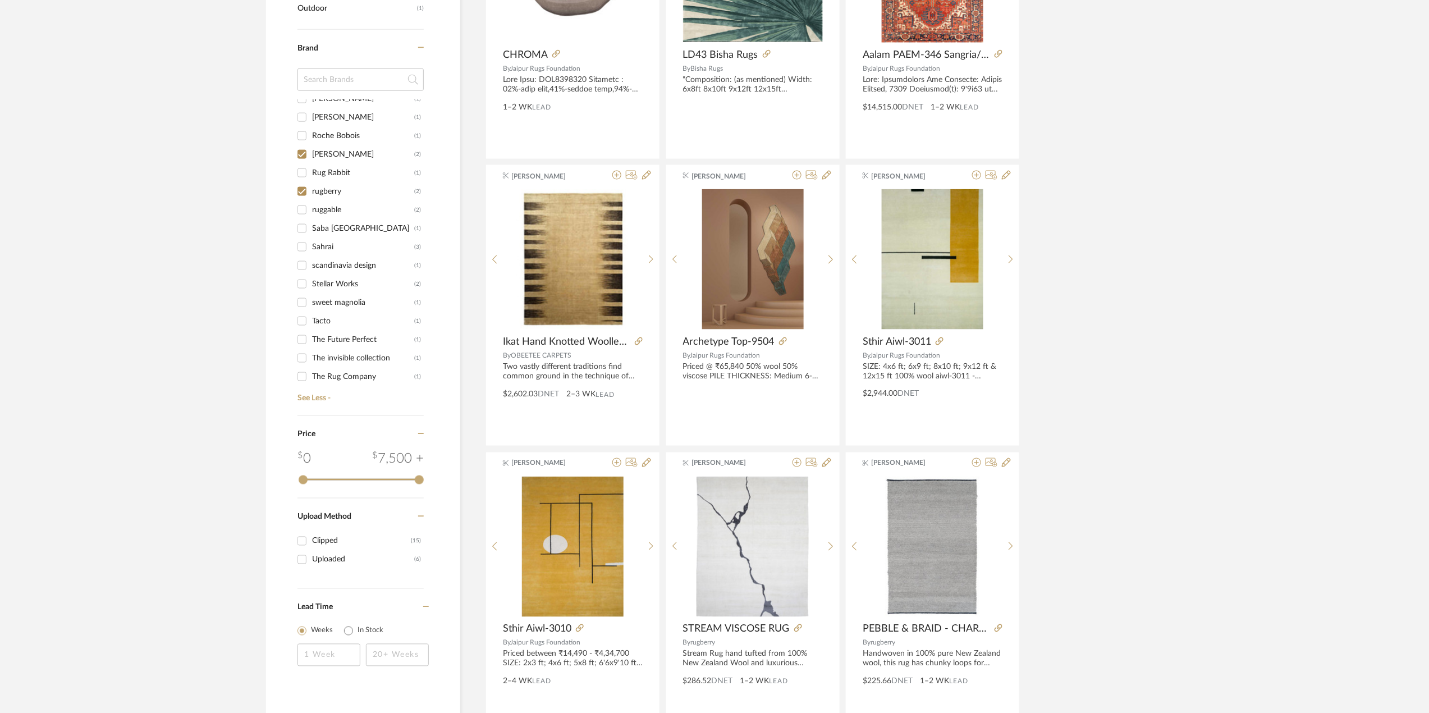
click at [301, 246] on input "Sahrai (3)" at bounding box center [302, 247] width 18 height 18
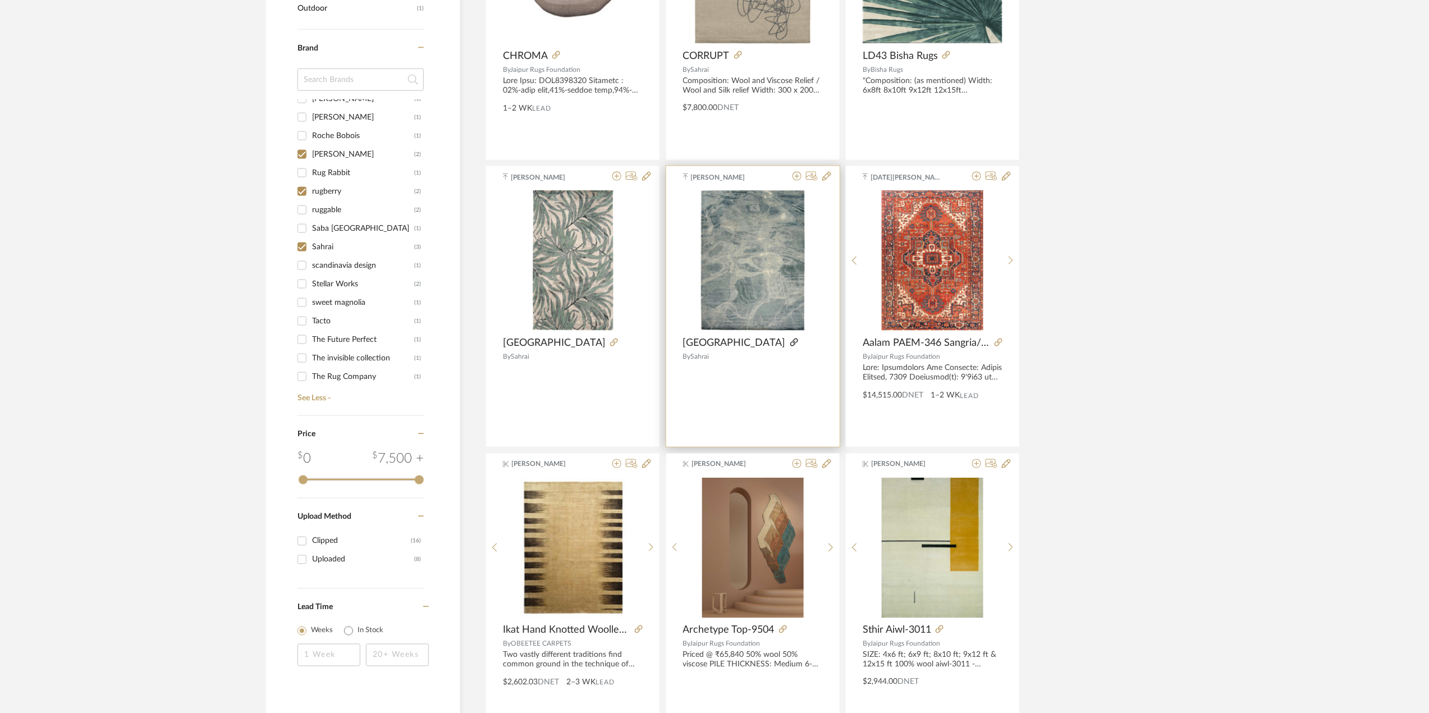
click at [790, 340] on icon at bounding box center [794, 343] width 8 height 8
click at [304, 246] on input "Sahrai (3)" at bounding box center [302, 247] width 18 height 18
checkbox input "false"
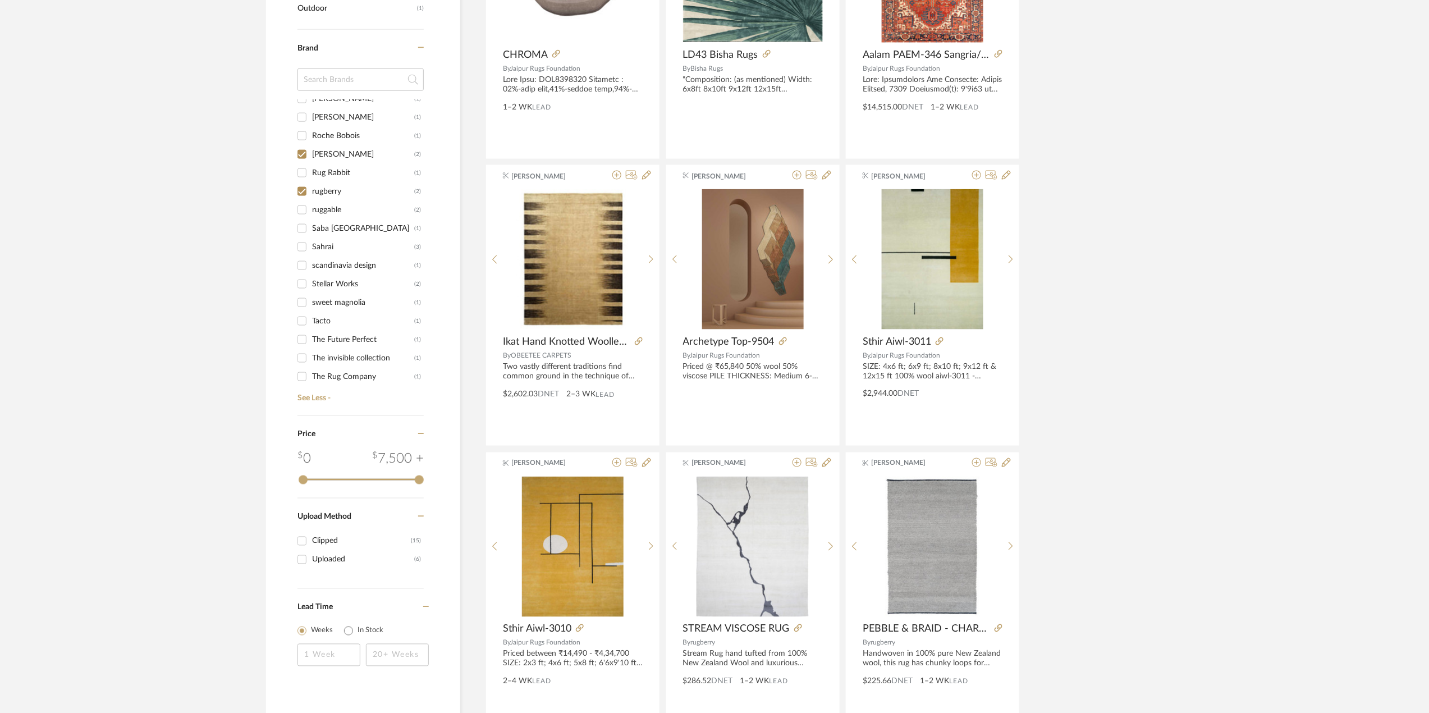
click at [300, 357] on input "The invisible collection (1)" at bounding box center [302, 358] width 18 height 18
checkbox input "true"
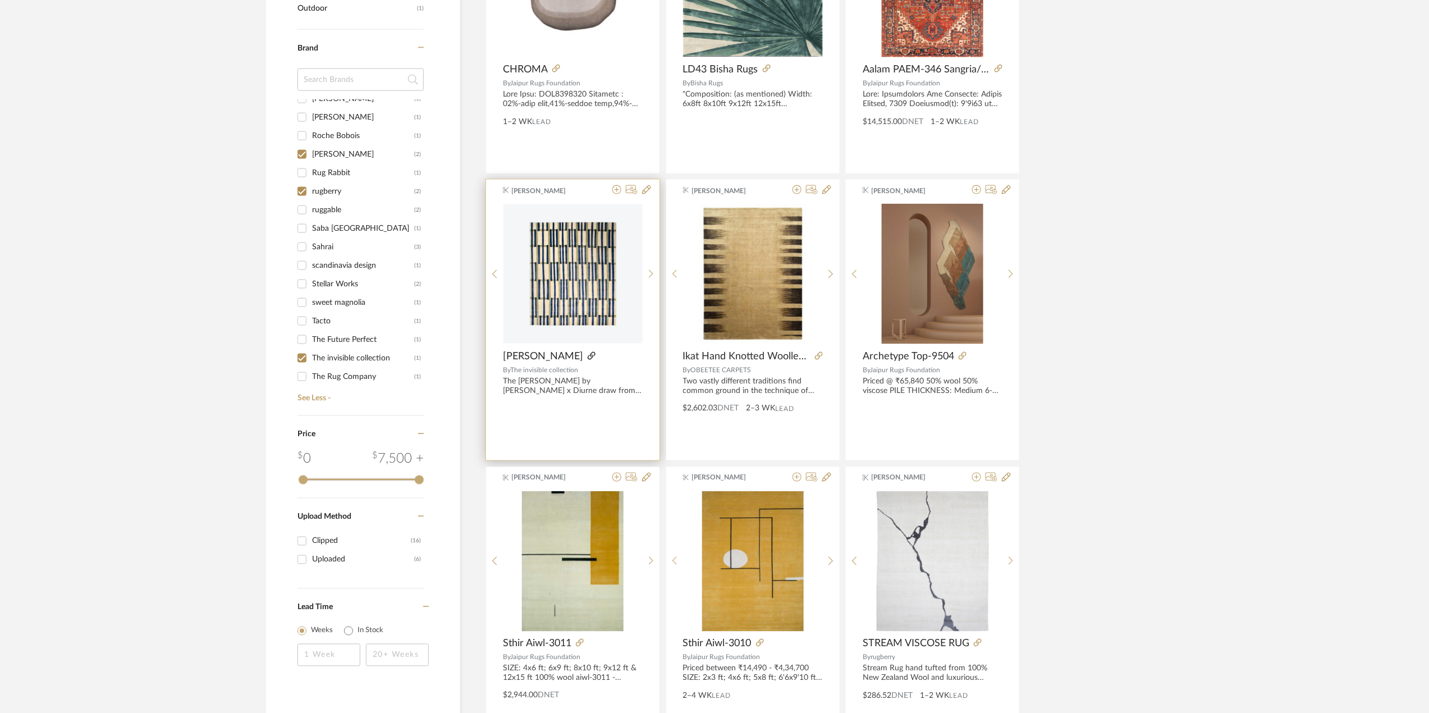
click at [588, 355] on icon at bounding box center [592, 356] width 8 height 8
click at [319, 394] on link "See Less -" at bounding box center [359, 395] width 129 height 18
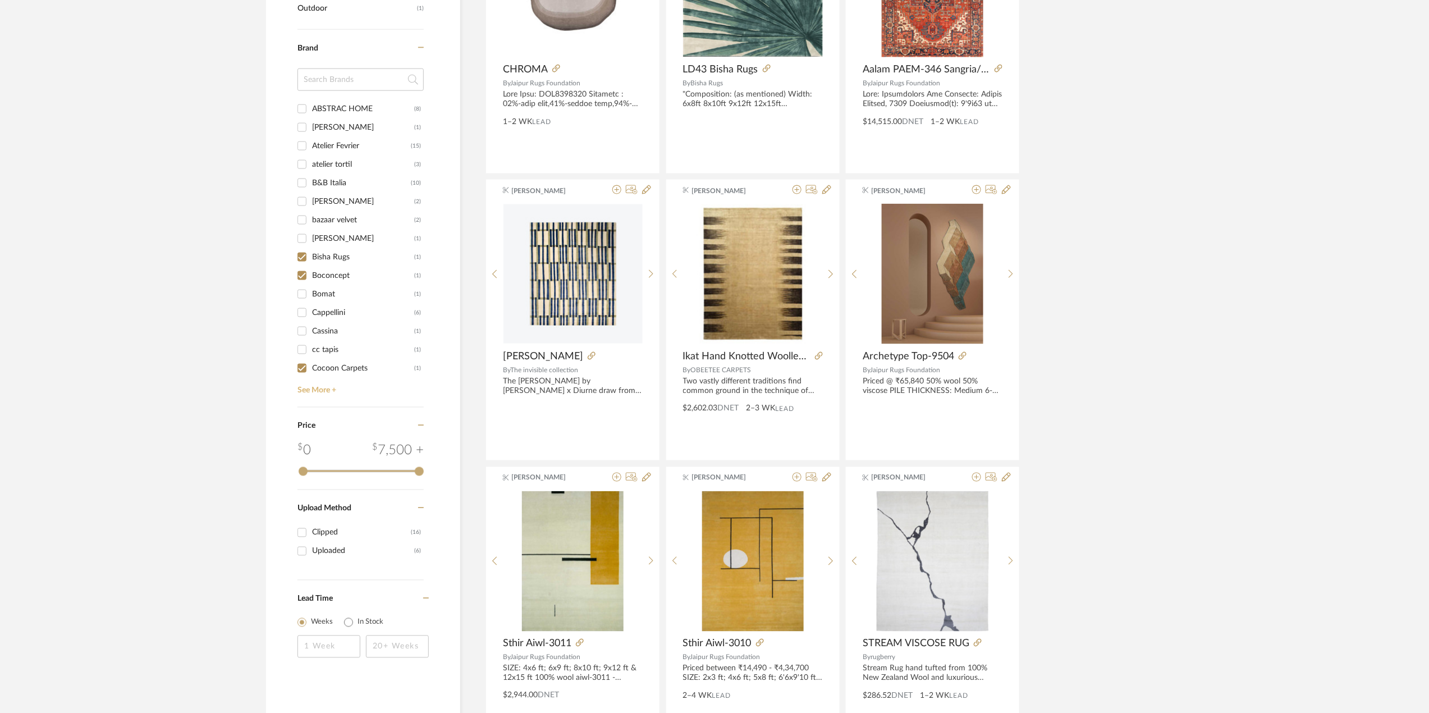
click at [319, 394] on link "See More +" at bounding box center [359, 386] width 129 height 18
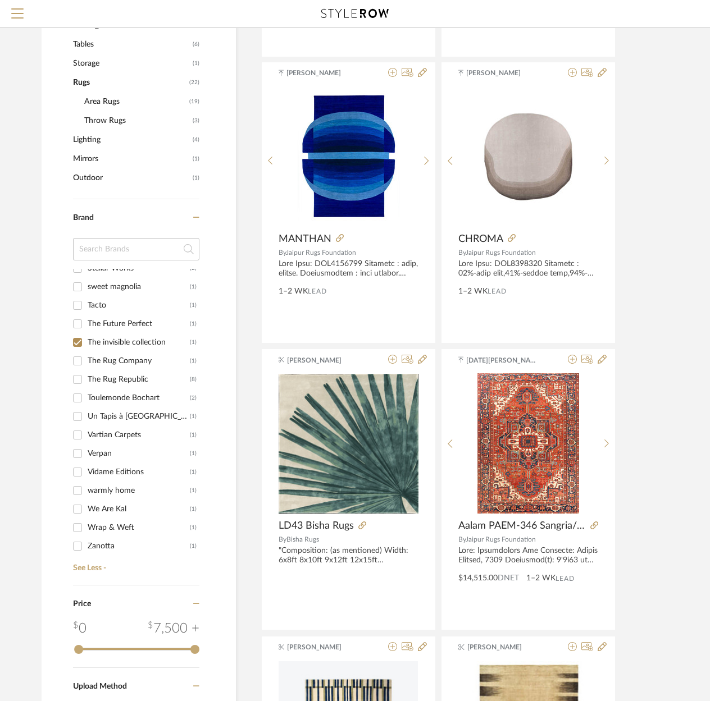
scroll to position [449, 0]
